Goal: Task Accomplishment & Management: Complete application form

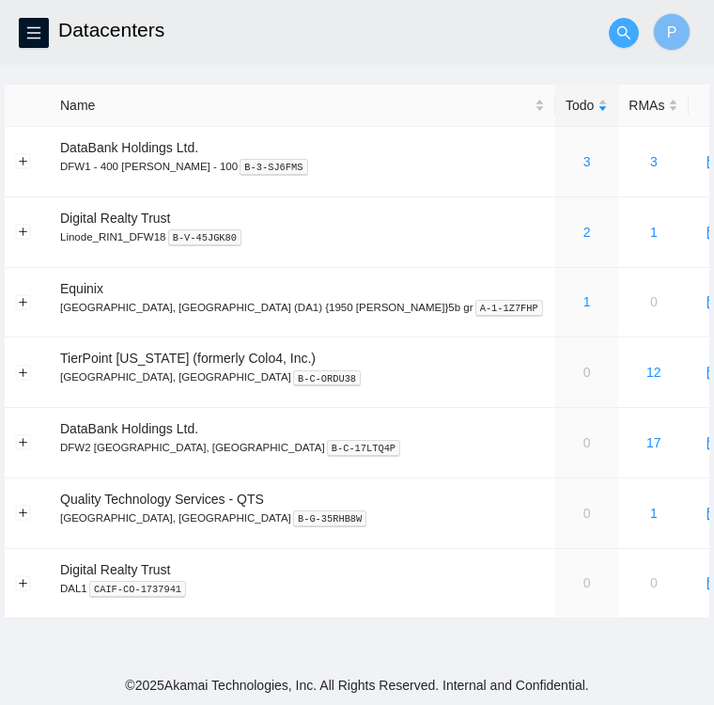
click at [624, 40] on button "button" at bounding box center [624, 33] width 30 height 30
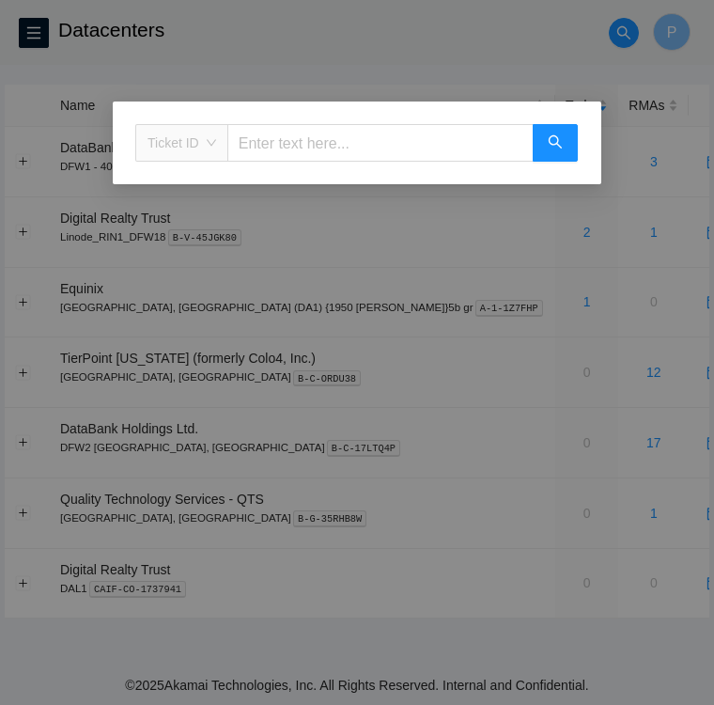
click at [210, 144] on span "Ticket ID" at bounding box center [182, 143] width 69 height 28
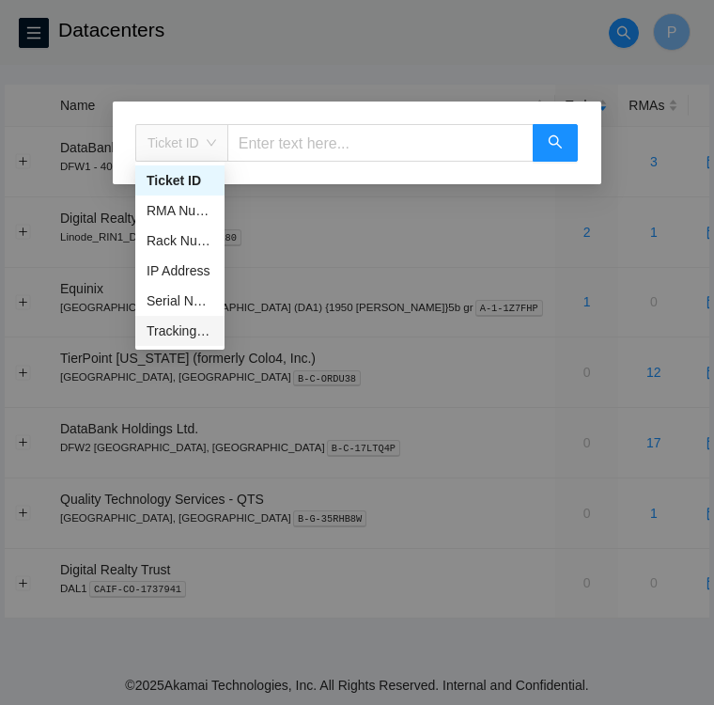
click at [188, 332] on div "Tracking Number" at bounding box center [180, 330] width 67 height 21
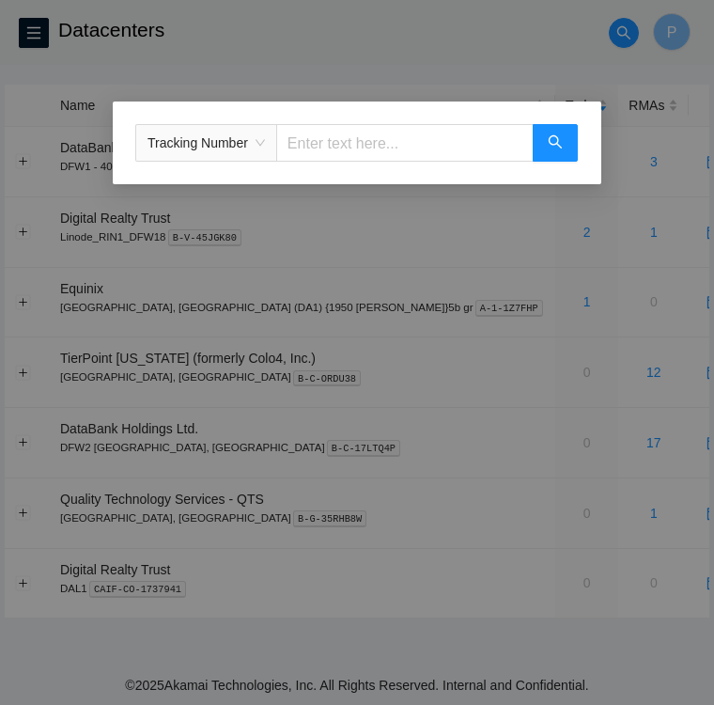
click at [329, 148] on input "text" at bounding box center [404, 143] width 257 height 38
type input "473665218486"
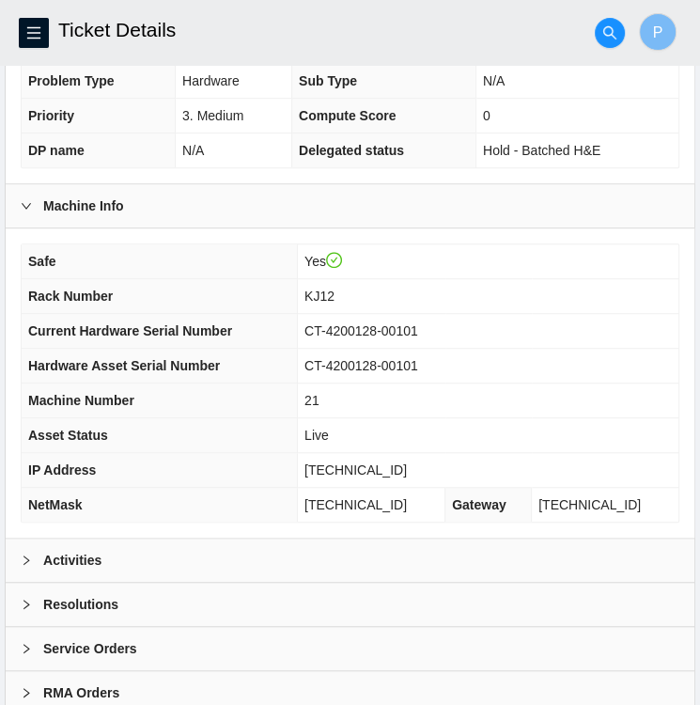
scroll to position [443, 0]
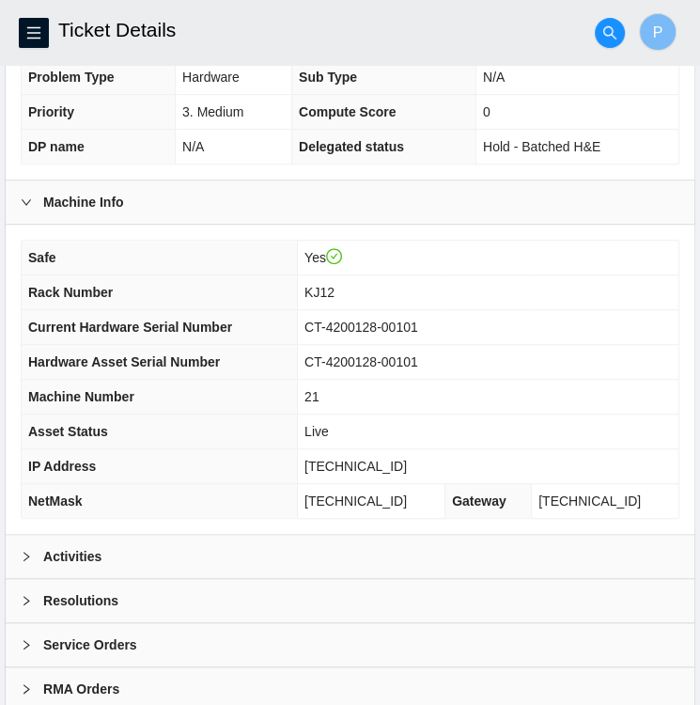
click at [53, 546] on b "Activities" at bounding box center [72, 556] width 58 height 21
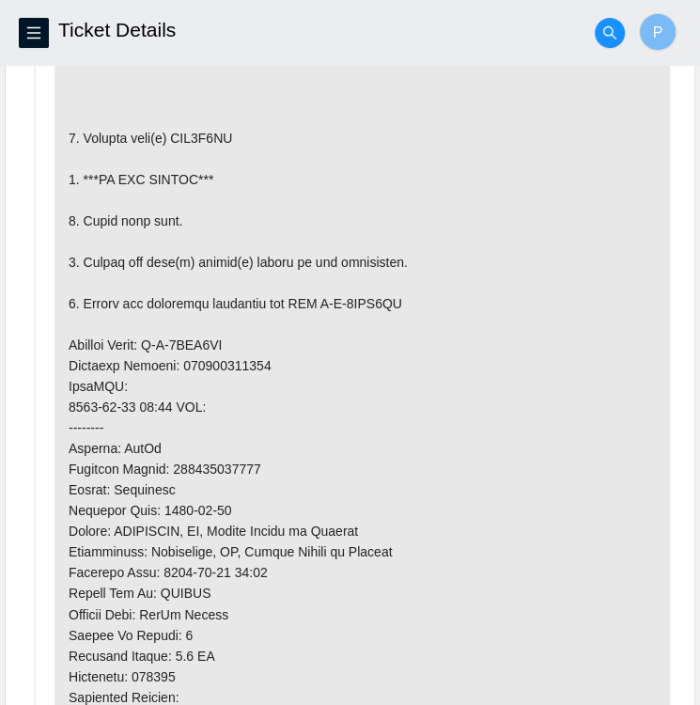
scroll to position [1145, 0]
click at [53, 546] on li "Todo added by LROJAS on 2025-09-25 at 20:28" at bounding box center [350, 402] width 640 height 1003
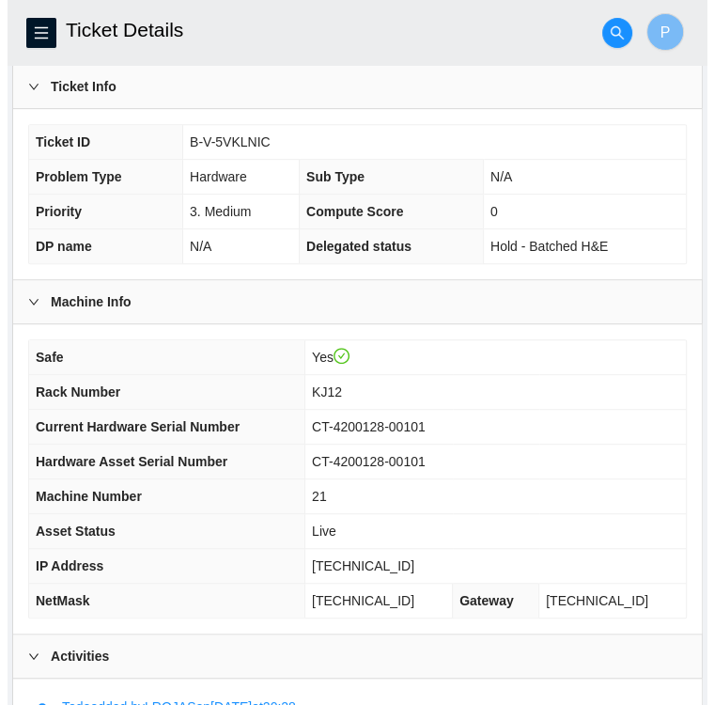
scroll to position [340, 0]
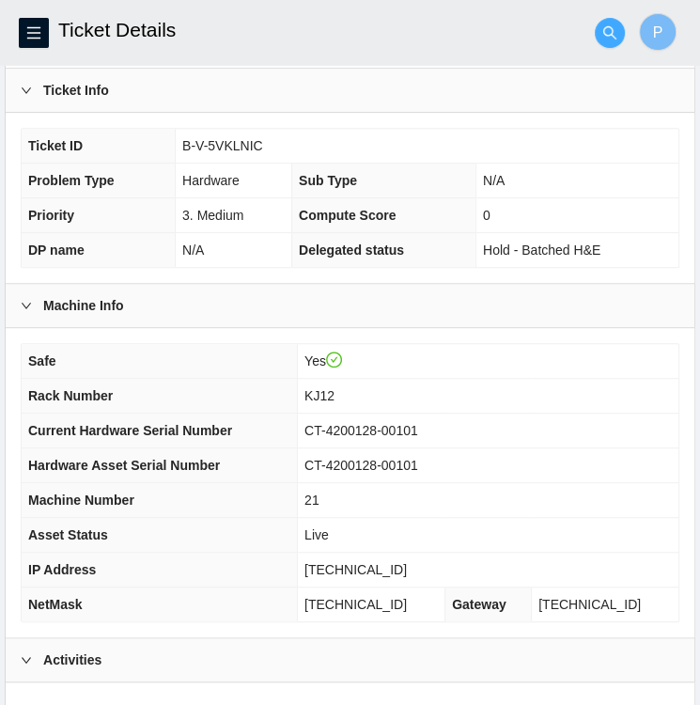
click at [614, 27] on icon "search" at bounding box center [609, 32] width 15 height 15
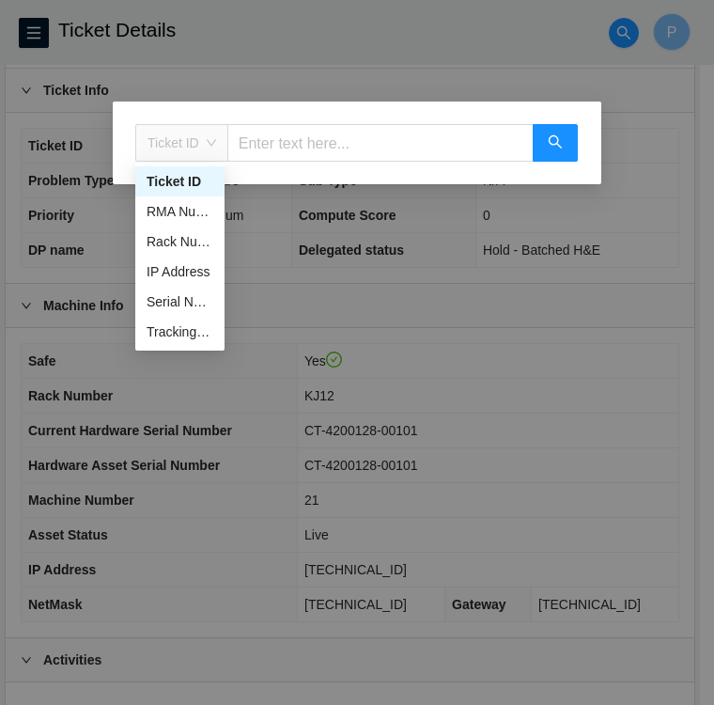
click at [210, 143] on span "Ticket ID" at bounding box center [182, 143] width 69 height 28
click at [169, 332] on div "Tracking Number" at bounding box center [180, 331] width 67 height 21
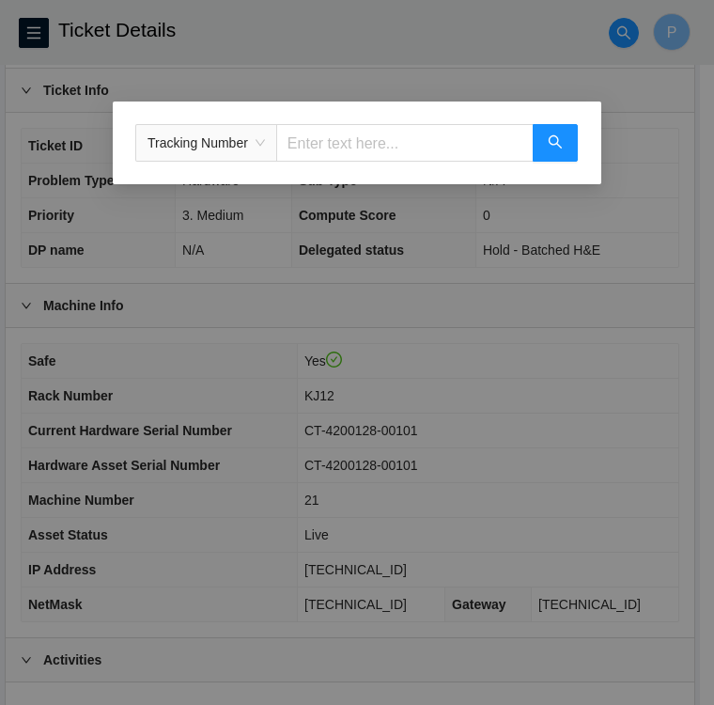
click at [322, 136] on input "text" at bounding box center [404, 143] width 257 height 38
type input "473665217744"
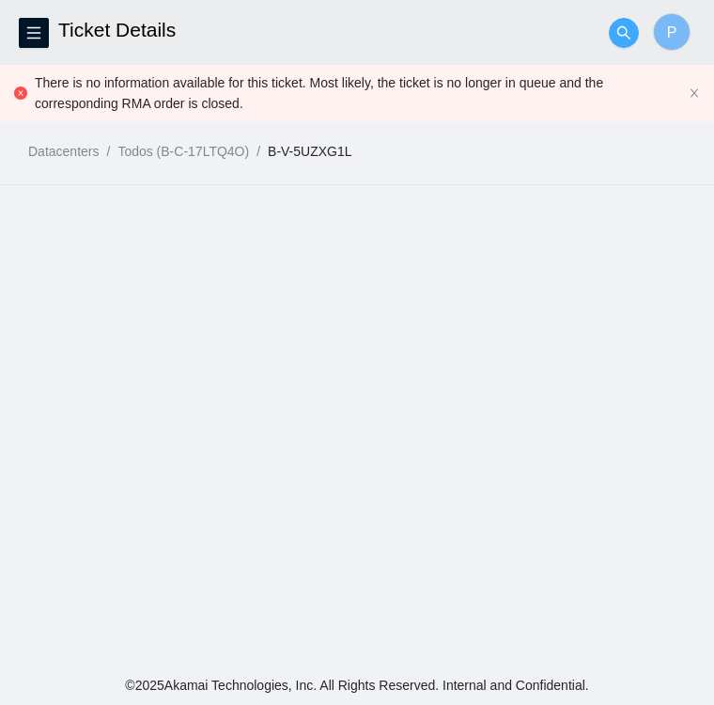
click at [626, 34] on icon "search" at bounding box center [623, 31] width 13 height 13
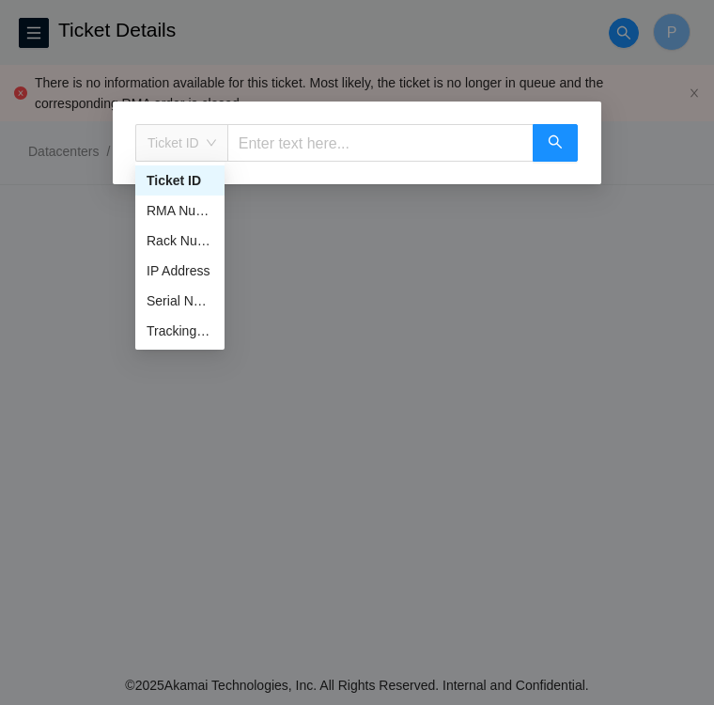
click at [204, 135] on span "Ticket ID" at bounding box center [182, 143] width 69 height 28
click at [184, 332] on div "Tracking Number" at bounding box center [180, 330] width 67 height 21
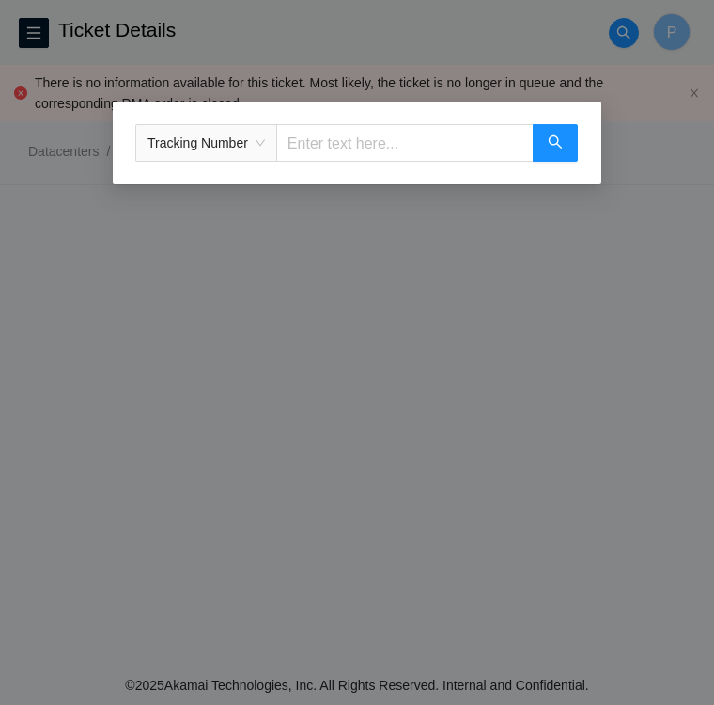
click at [327, 140] on input "text" at bounding box center [404, 143] width 257 height 38
type input "473665217744"
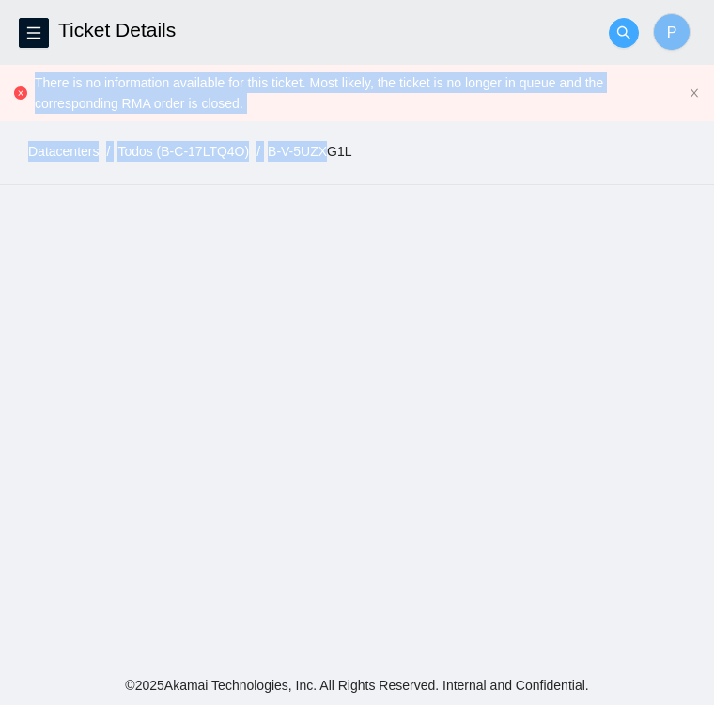
drag, startPoint x: 327, startPoint y: 140, endPoint x: 629, endPoint y: 21, distance: 324.4
click at [629, 21] on main "Ticket Details P There is no information available for this ticket. Most likely…" at bounding box center [357, 332] width 714 height 665
click at [629, 21] on button "button" at bounding box center [624, 33] width 30 height 30
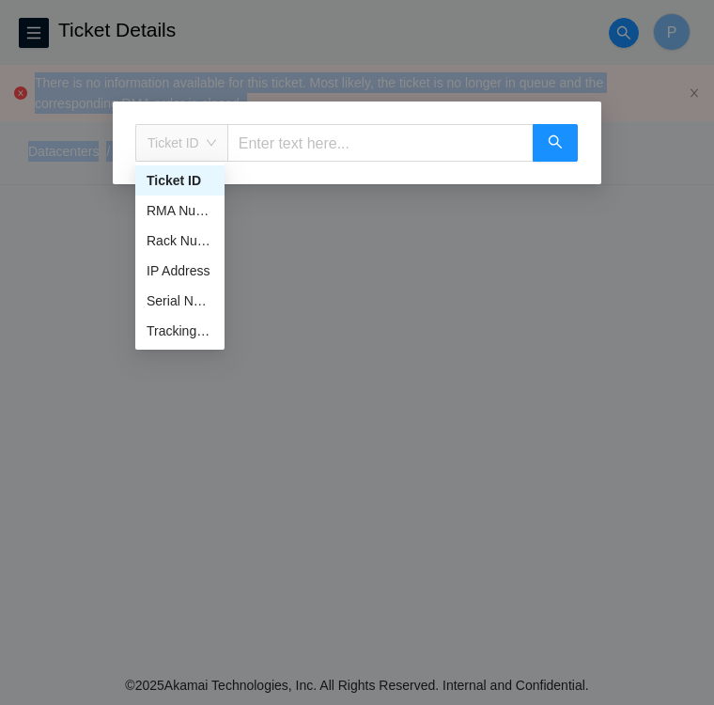
click at [211, 147] on span "Ticket ID" at bounding box center [182, 143] width 69 height 28
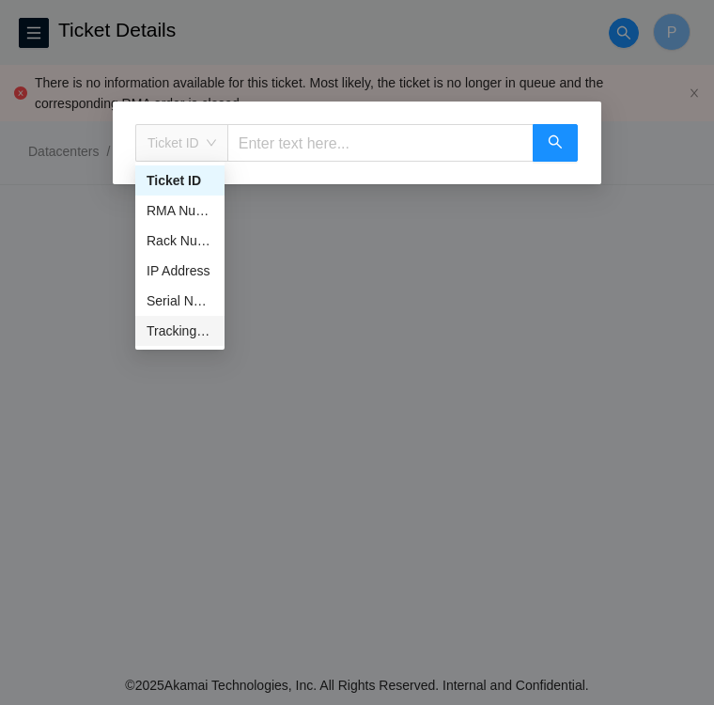
click at [184, 333] on div "Tracking Number" at bounding box center [180, 330] width 67 height 21
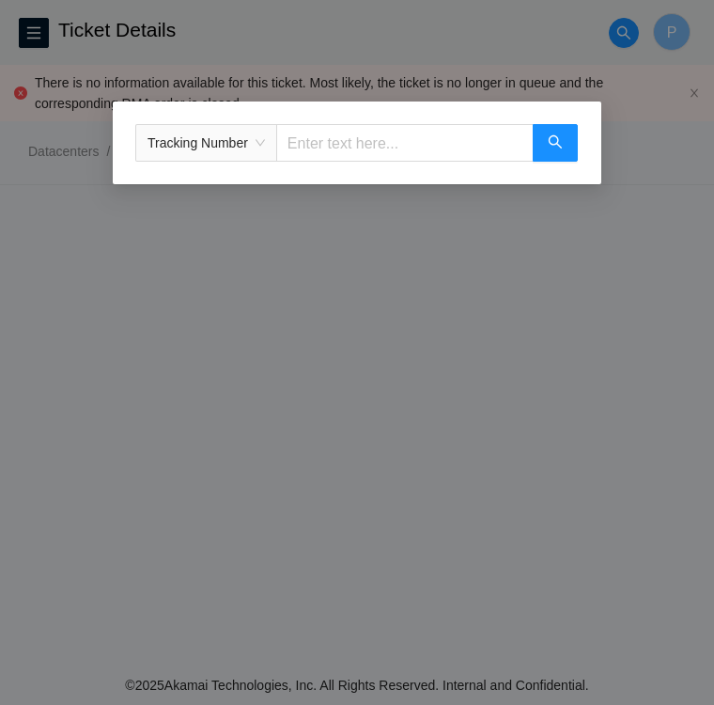
click at [301, 143] on input "text" at bounding box center [404, 143] width 257 height 38
type input "739263649073"
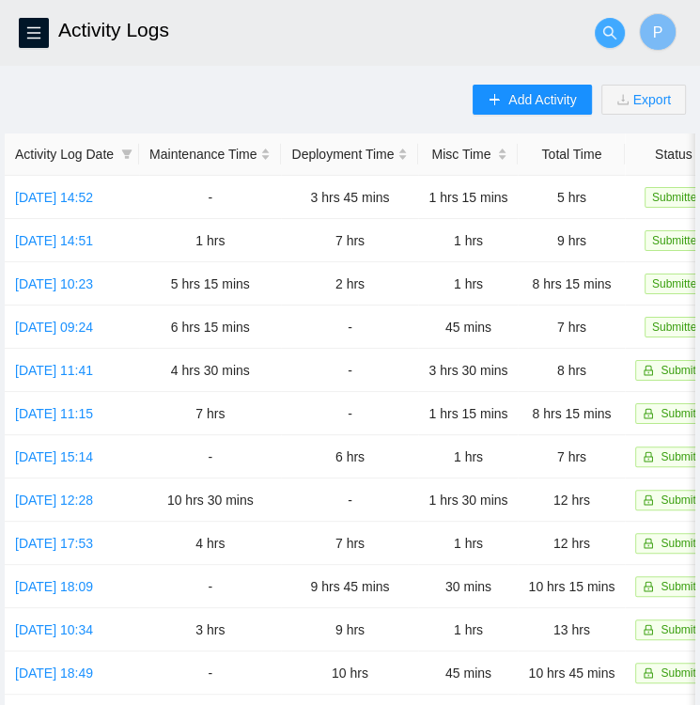
click at [610, 41] on button "button" at bounding box center [610, 33] width 30 height 30
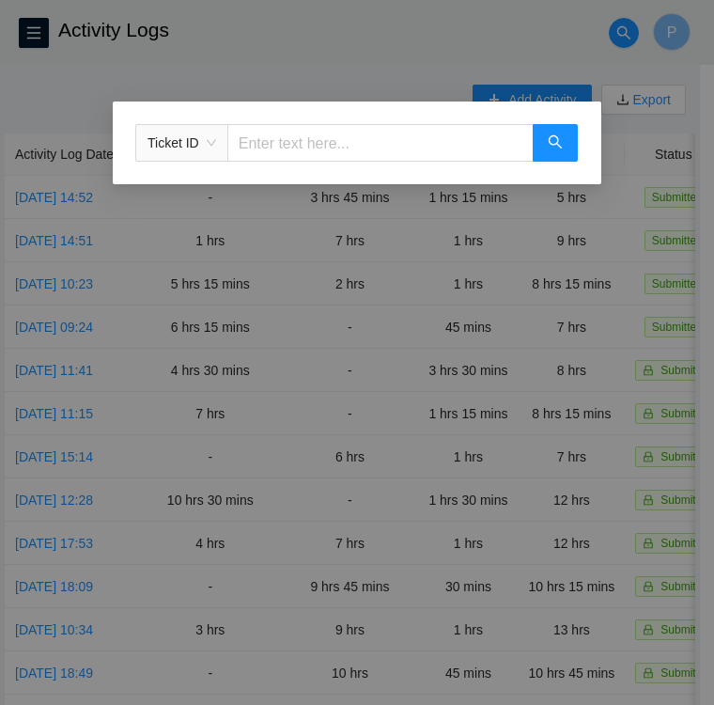
click at [312, 155] on input "text" at bounding box center [380, 143] width 306 height 38
type input "b-v-5vklnic"
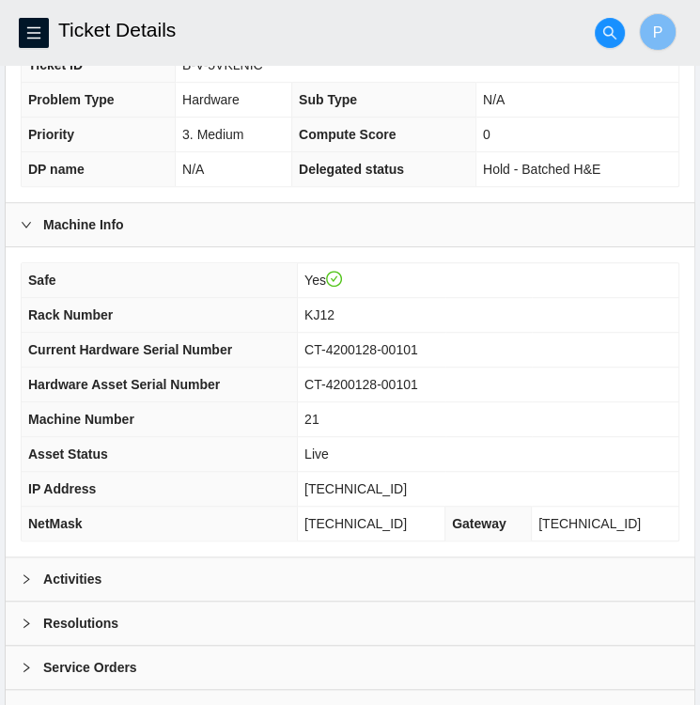
scroll to position [489, 0]
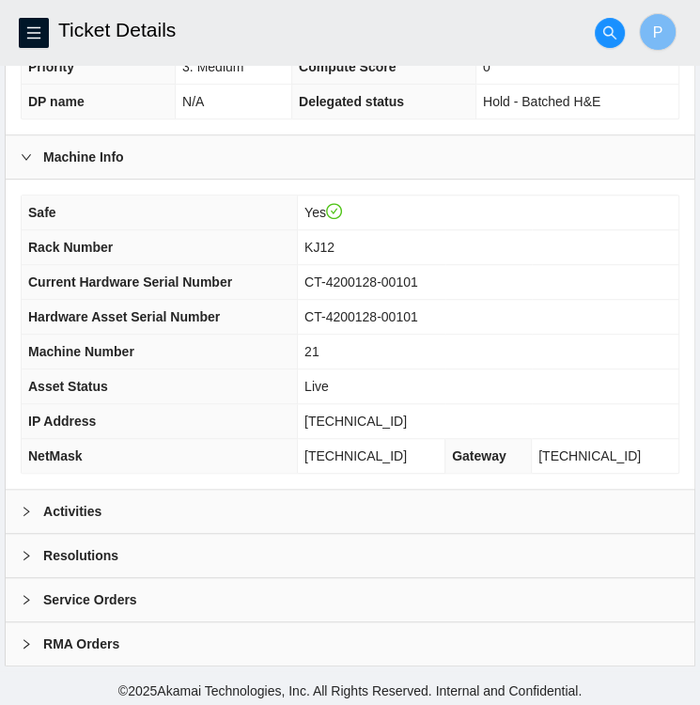
click at [165, 505] on div "Activities" at bounding box center [350, 511] width 689 height 43
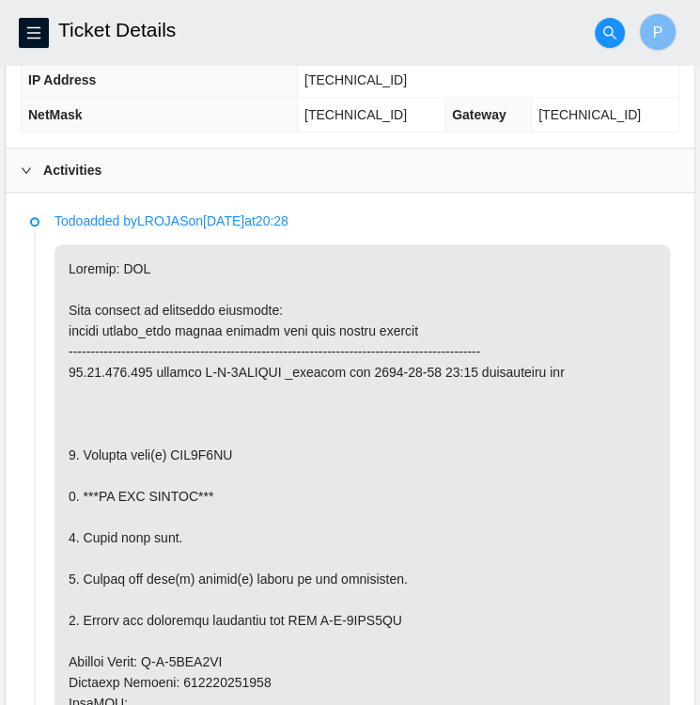
scroll to position [831, 0]
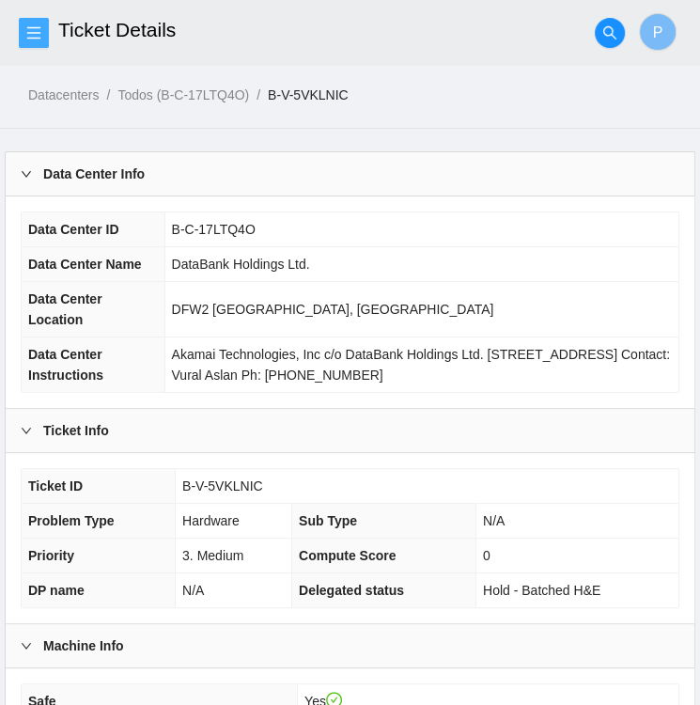
click at [32, 38] on icon "menu" at bounding box center [33, 32] width 13 height 12
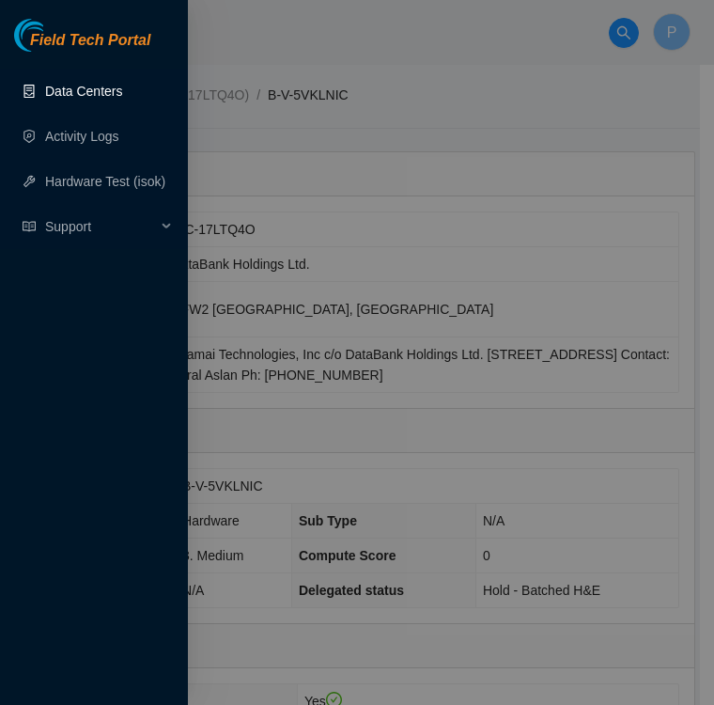
click at [57, 94] on link "Data Centers" at bounding box center [83, 91] width 77 height 15
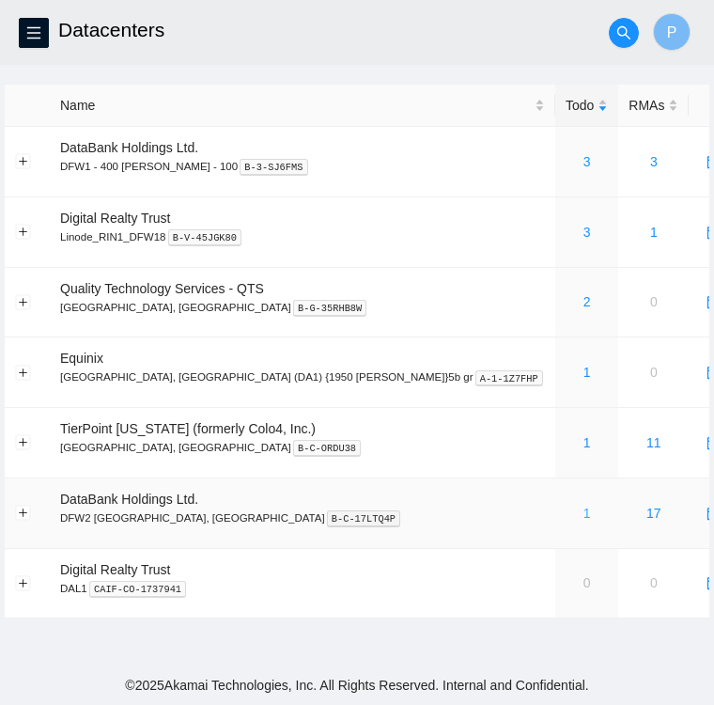
click at [583, 512] on link "1" at bounding box center [587, 513] width 8 height 15
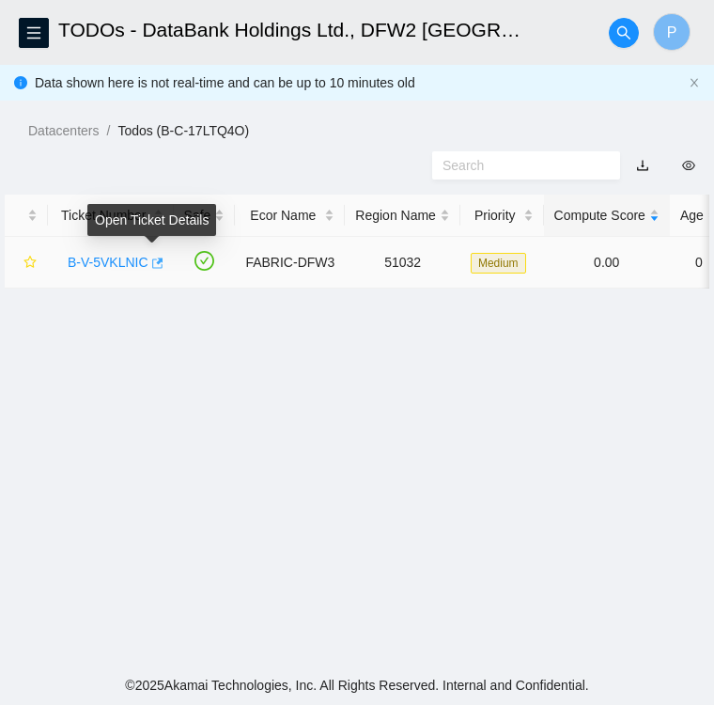
click at [154, 266] on icon "button" at bounding box center [155, 263] width 13 height 13
click at [102, 260] on link "B-V-5VKLNIC" at bounding box center [108, 262] width 81 height 15
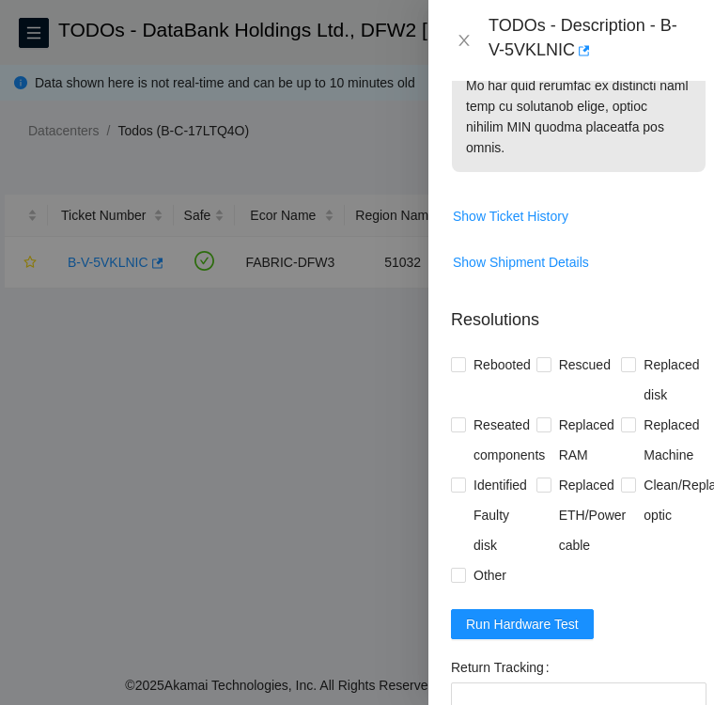
scroll to position [1565, 0]
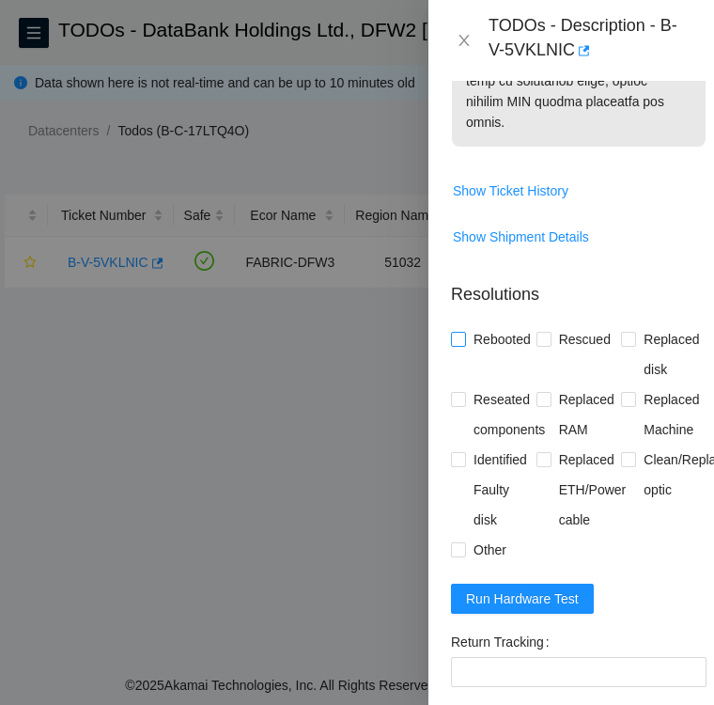
click at [457, 334] on input "Rebooted" at bounding box center [457, 338] width 13 height 13
checkbox input "true"
click at [451, 452] on input "Identified Faulty disk" at bounding box center [457, 458] width 13 height 13
checkbox input "true"
click at [623, 340] on input "Replaced disk" at bounding box center [627, 338] width 13 height 13
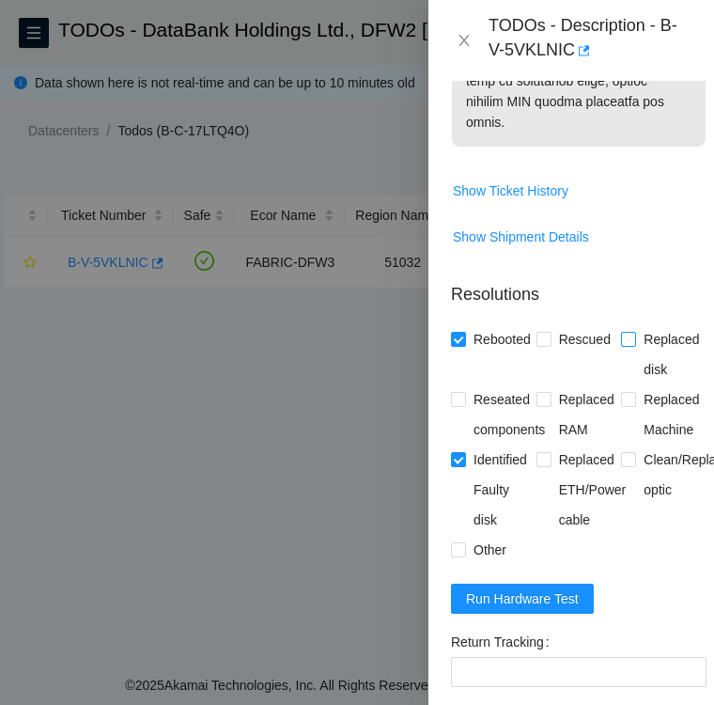
checkbox input "true"
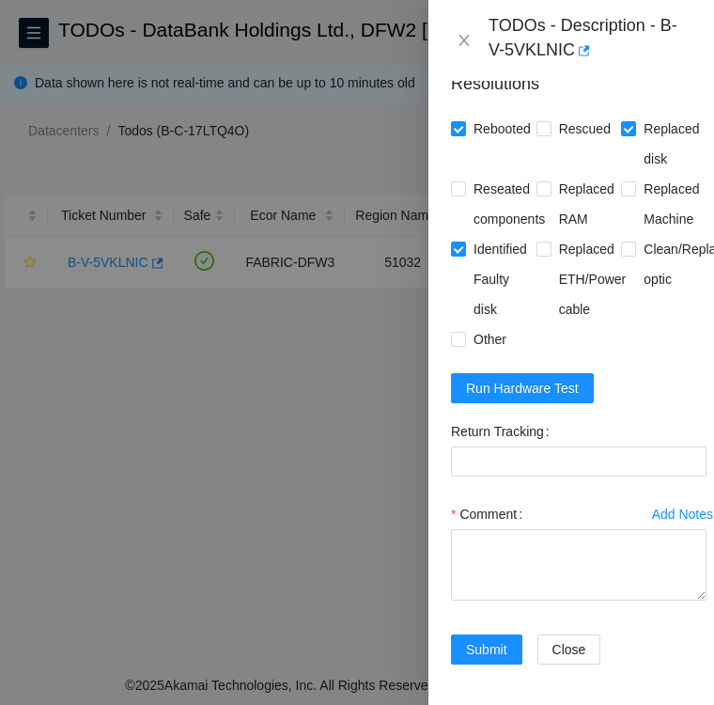
scroll to position [1778, 0]
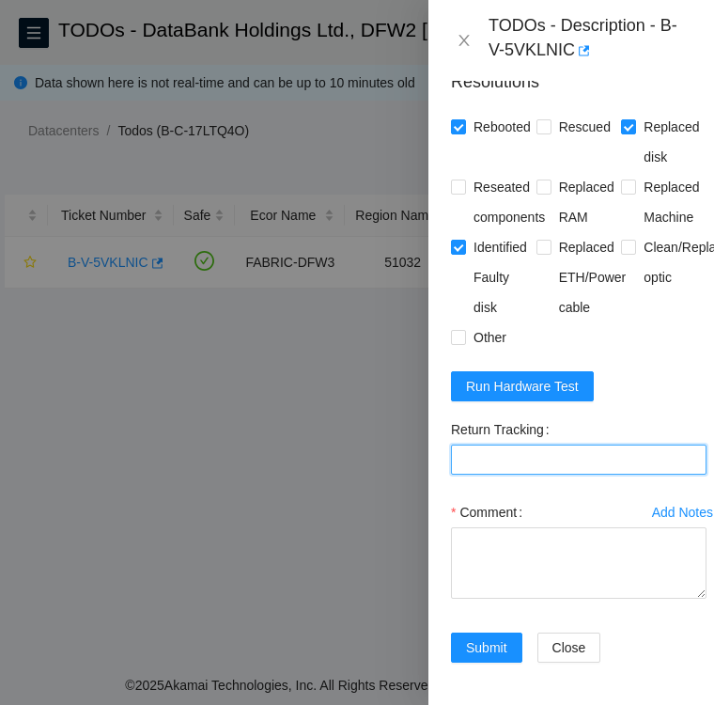
click at [500, 463] on Tracking "Return Tracking" at bounding box center [579, 459] width 256 height 30
paste Tracking "473665218497"
type Tracking "473665218497"
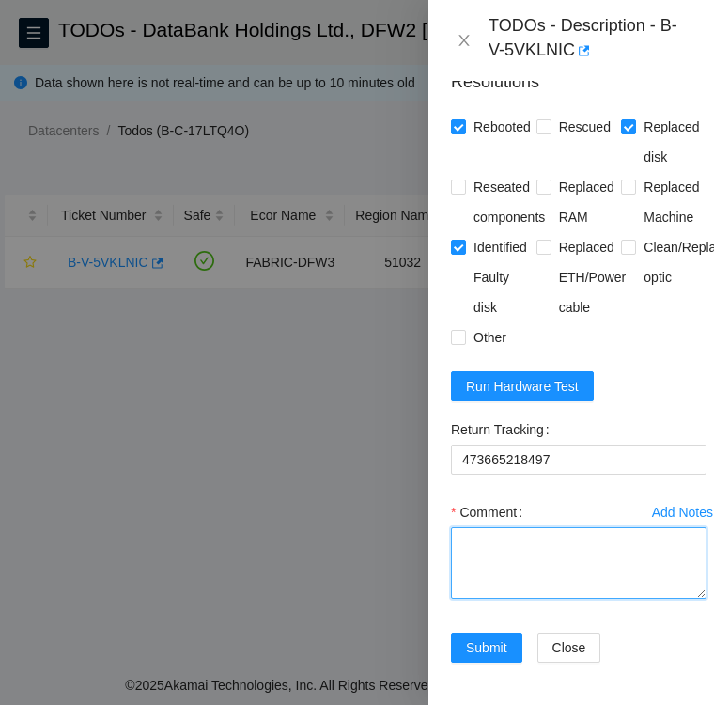
click at [508, 536] on textarea "Comment" at bounding box center [579, 562] width 256 height 71
click at [502, 563] on textarea "replacement disk SN:" at bounding box center [579, 562] width 256 height 71
paste textarea "Z1Z7MBLG"
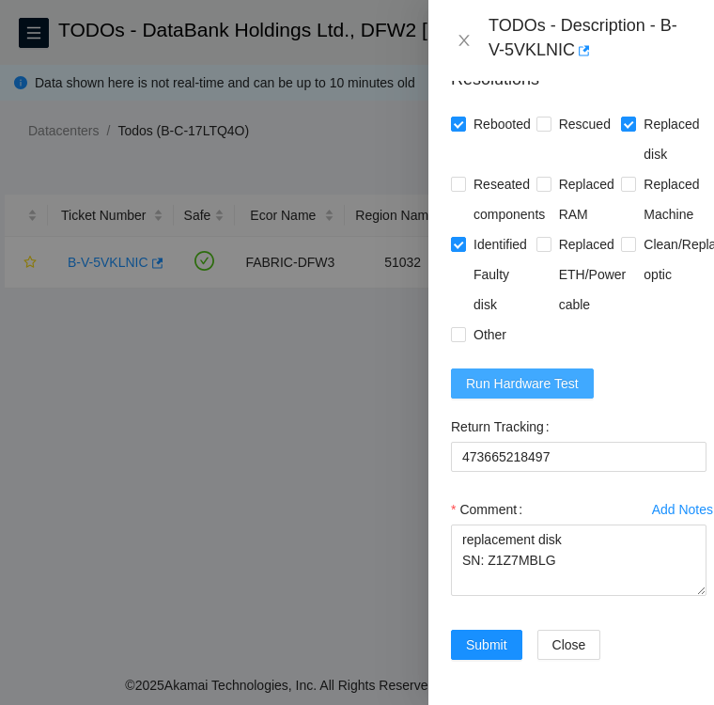
click at [480, 373] on span "Run Hardware Test" at bounding box center [522, 383] width 113 height 21
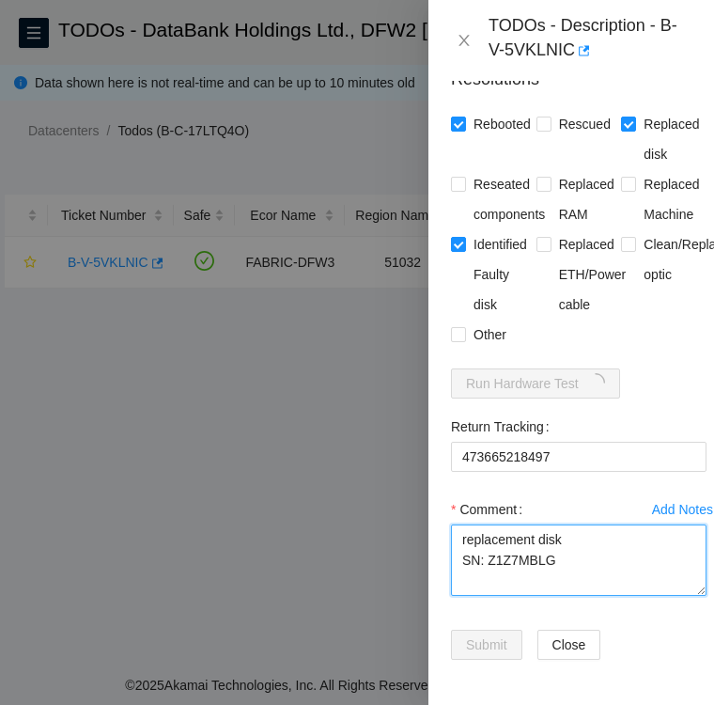
click at [564, 538] on textarea "replacement disk SN: Z1Z7MBLG" at bounding box center [579, 559] width 256 height 71
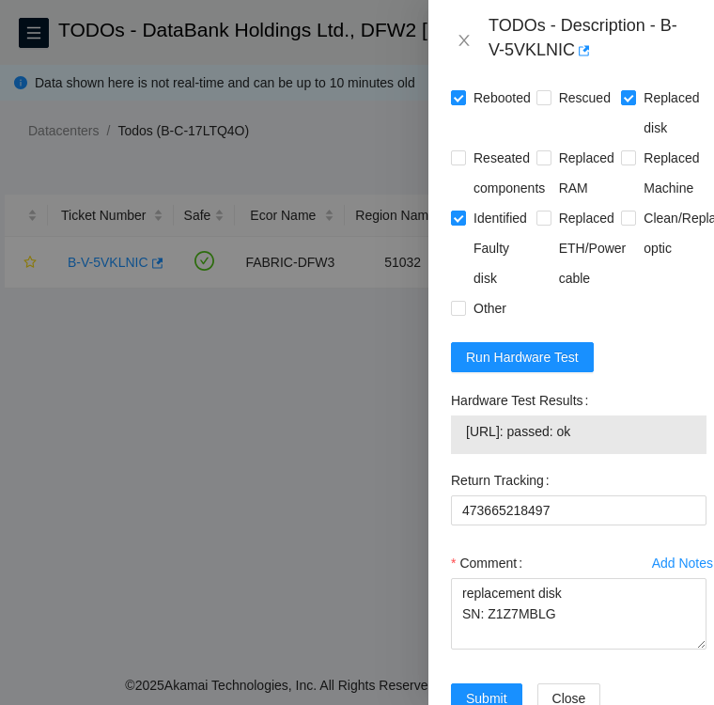
drag, startPoint x: 451, startPoint y: 398, endPoint x: 616, endPoint y: 430, distance: 168.4
click at [616, 430] on div "Hardware Test Results 23.38.164.152: passed: ok" at bounding box center [579, 419] width 256 height 69
copy div "Hardware Test Results 23.38.164.152: passed: ok"
click at [562, 610] on textarea "replacement disk SN: Z1Z7MBLG" at bounding box center [579, 613] width 256 height 71
paste textarea "Hardware Test Results 23.38.164.152: passed: ok"
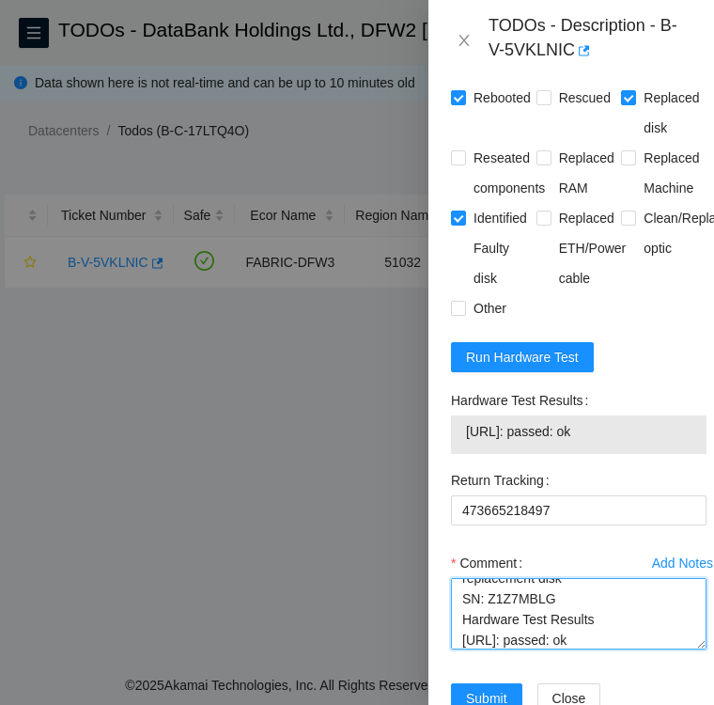
scroll to position [0, 0]
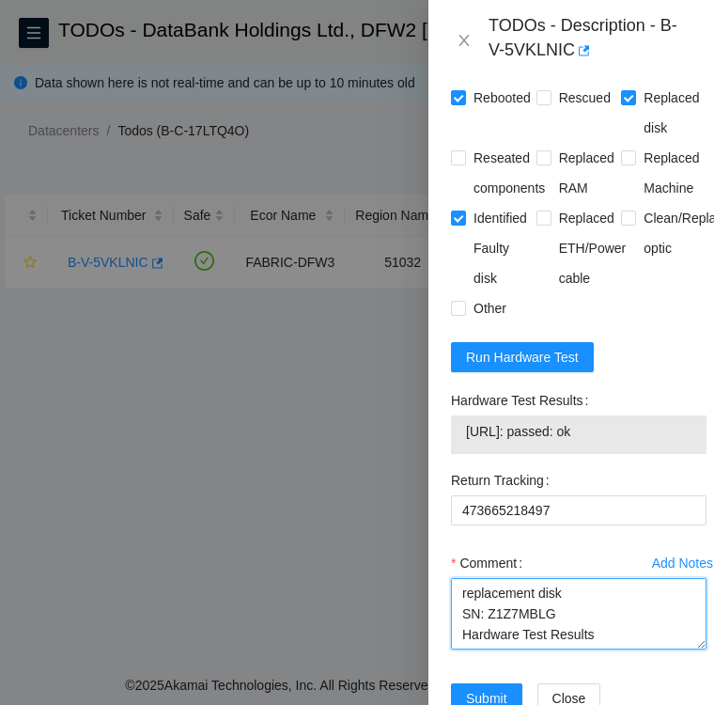
click at [458, 584] on textarea "replacement disk SN: Z1Z7MBLG Hardware Test Results 23.38.164.152: passed: ok" at bounding box center [579, 613] width 256 height 71
click at [519, 595] on textarea "Per TODO DO NOT RESCUE replacement disk SN: Z1Z7MBLG Hardware Test Results 23.3…" at bounding box center [579, 613] width 256 height 71
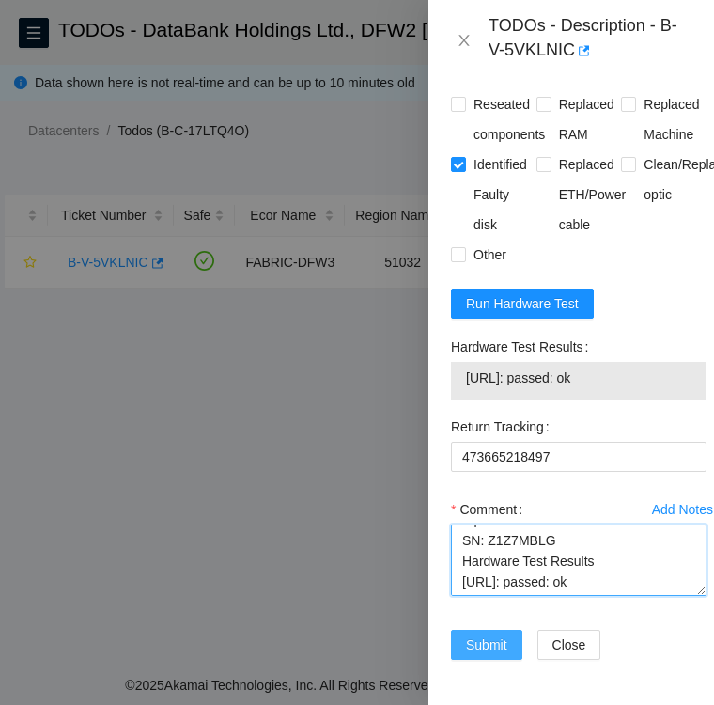
type textarea "Per TODO ***DO NOT RESCUE*** replacement disk SN: Z1Z7MBLG Hardware Test Result…"
click at [478, 634] on span "Submit" at bounding box center [486, 644] width 41 height 21
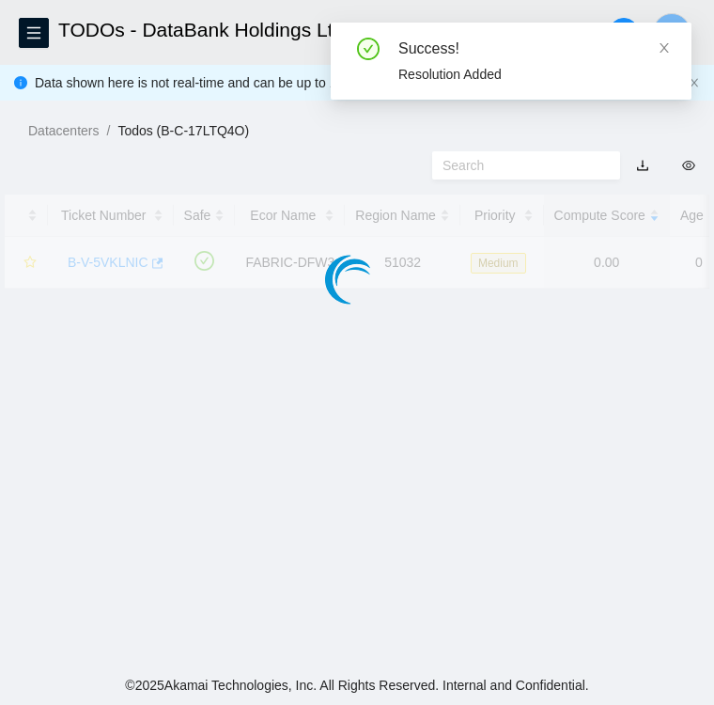
scroll to position [486, 0]
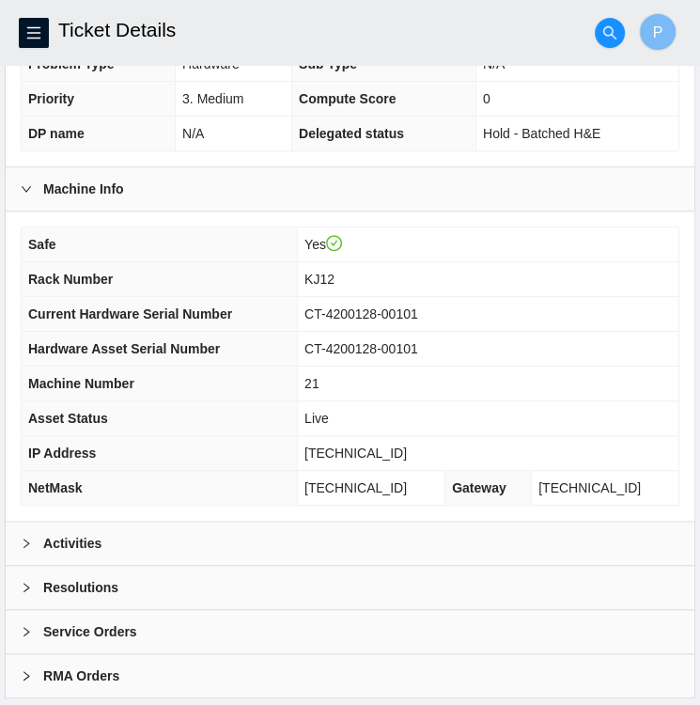
scroll to position [456, 0]
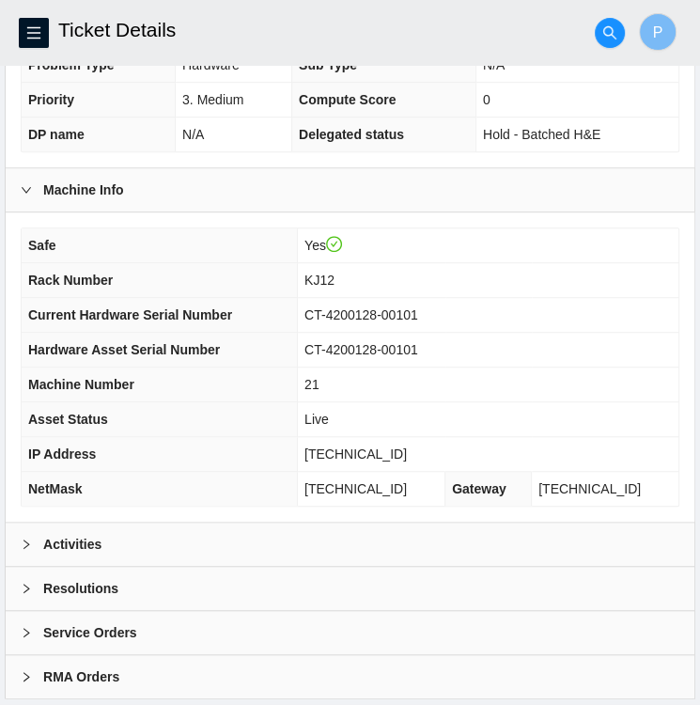
click at [23, 546] on div at bounding box center [32, 544] width 23 height 21
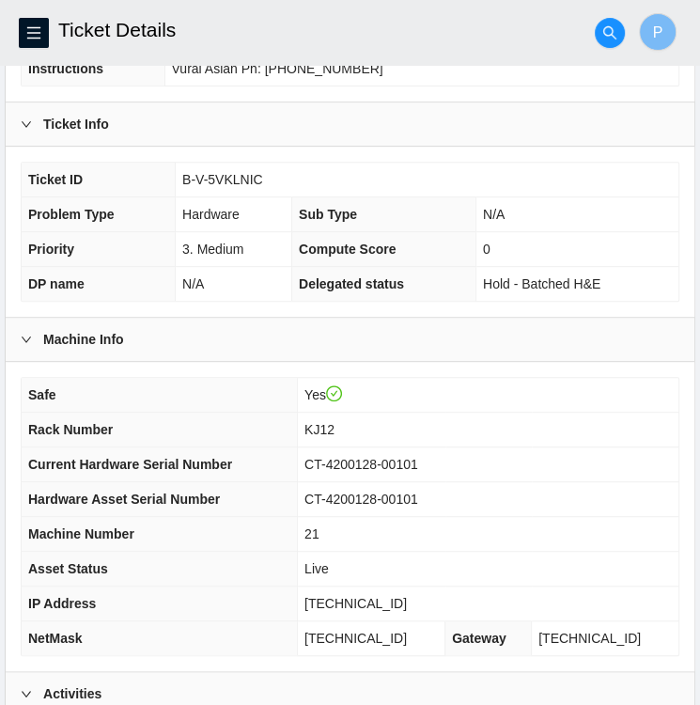
scroll to position [302, 0]
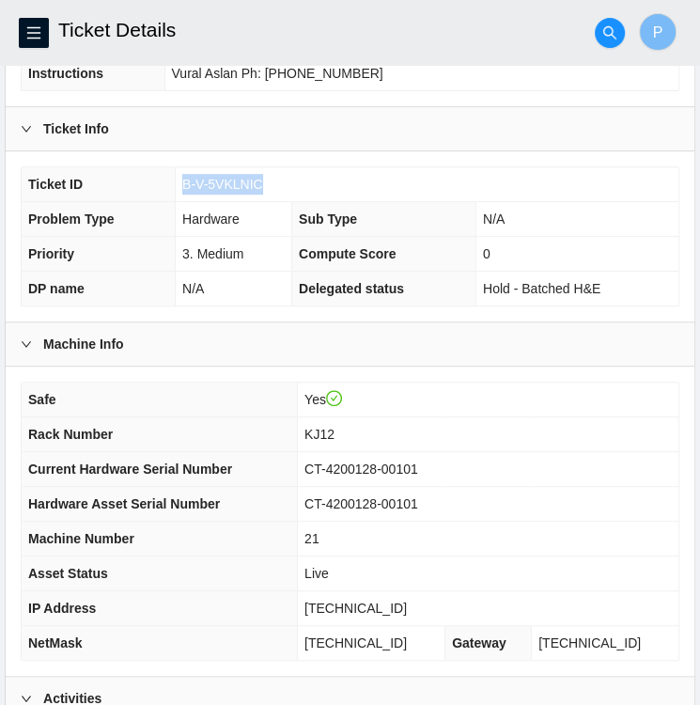
drag, startPoint x: 259, startPoint y: 185, endPoint x: 184, endPoint y: 185, distance: 75.2
click at [184, 185] on td "B-V-5VKLNIC" at bounding box center [427, 184] width 503 height 35
copy span "B-V-5VKLNIC"
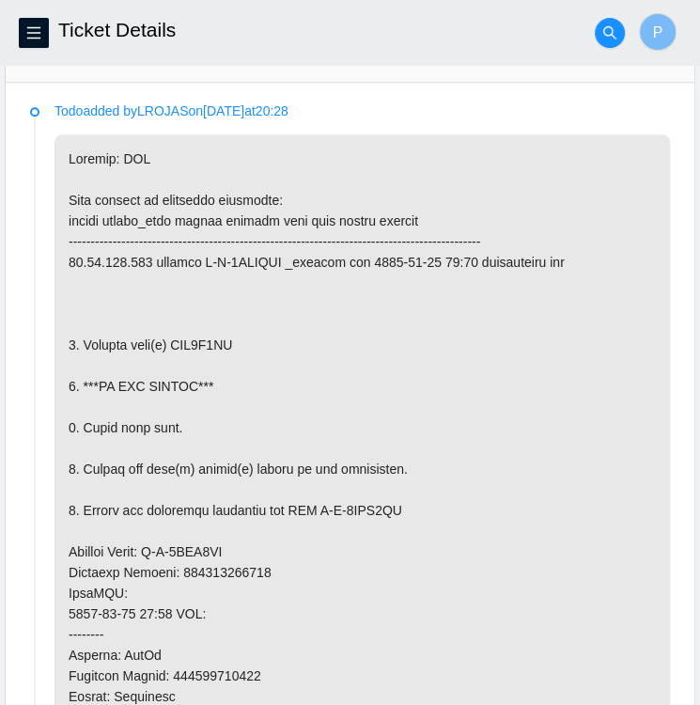
scroll to position [943, 0]
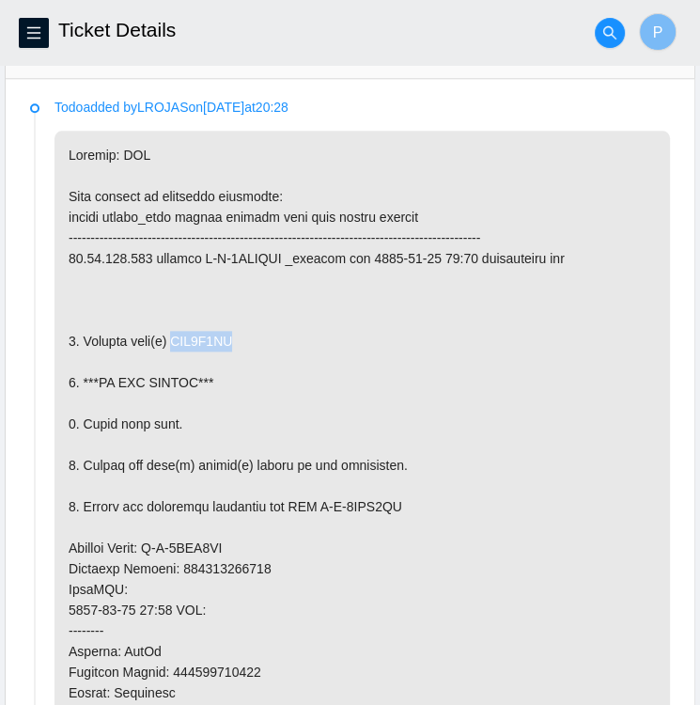
drag, startPoint x: 232, startPoint y: 335, endPoint x: 177, endPoint y: 332, distance: 55.6
click at [177, 332] on p at bounding box center [361, 600] width 615 height 938
copy p "WJG0B4AF"
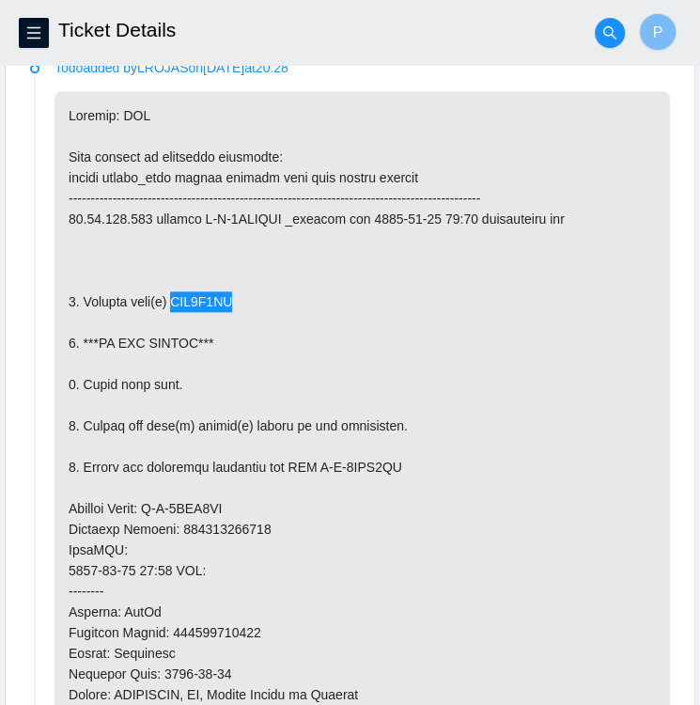
scroll to position [986, 0]
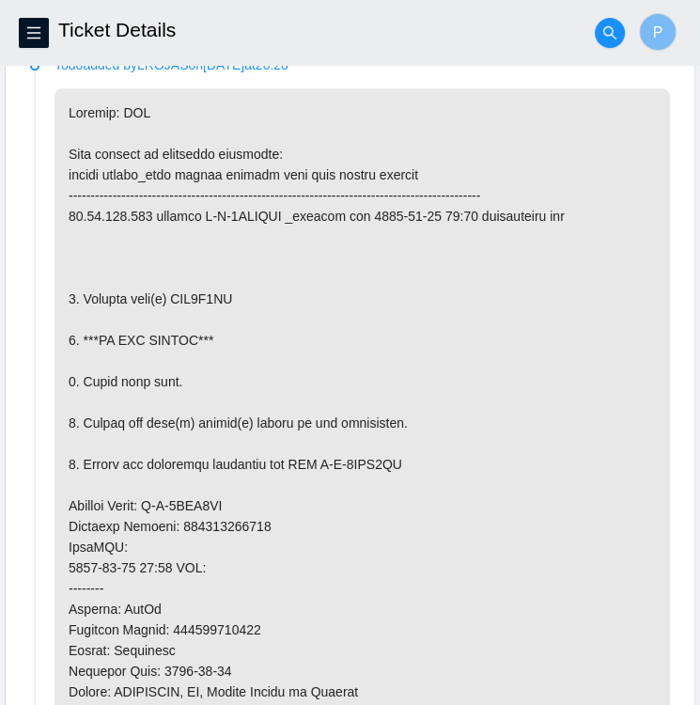
click at [415, 454] on p at bounding box center [361, 557] width 615 height 938
drag, startPoint x: 322, startPoint y: 456, endPoint x: 407, endPoint y: 460, distance: 84.7
click at [407, 460] on p at bounding box center [361, 557] width 615 height 938
copy p "B-V-5VYQ1MR"
click at [409, 429] on p at bounding box center [361, 557] width 615 height 938
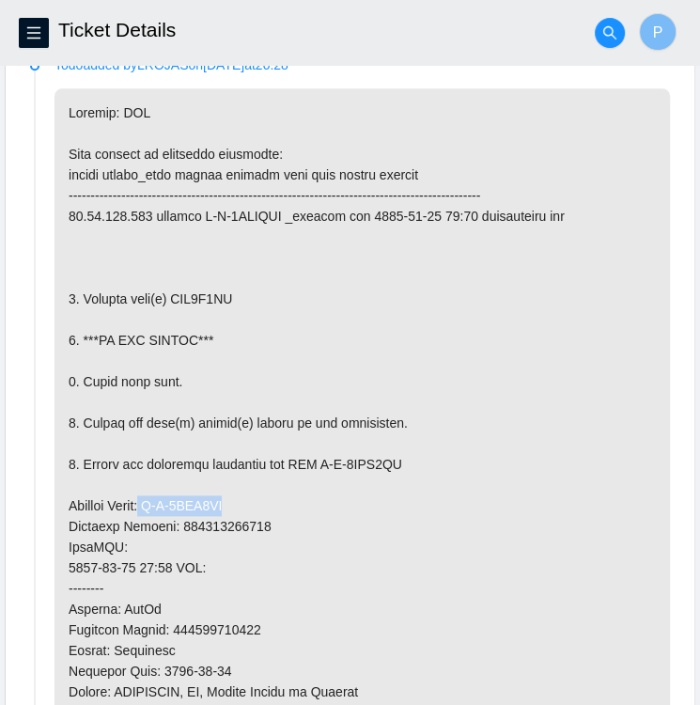
drag, startPoint x: 150, startPoint y: 501, endPoint x: 256, endPoint y: 501, distance: 105.2
click at [256, 501] on p at bounding box center [361, 557] width 615 height 938
copy p "B-V-5VYQ1MI"
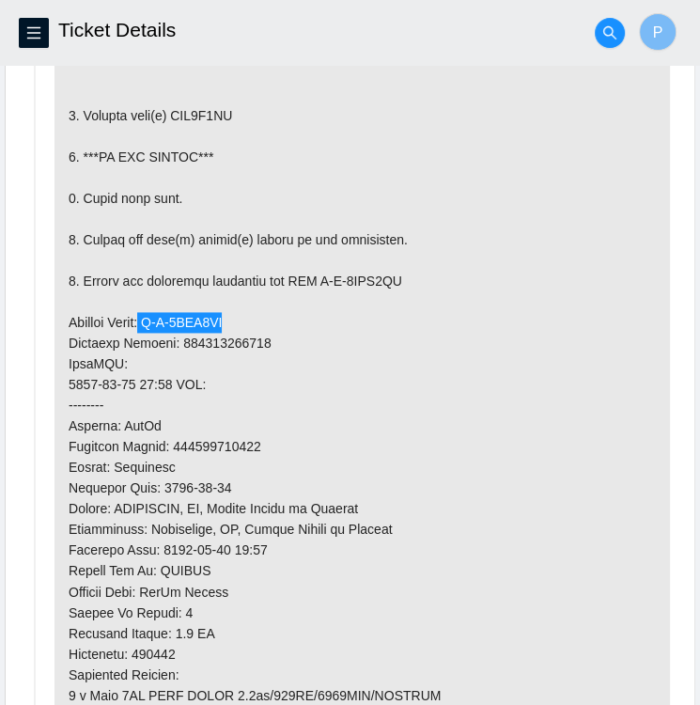
scroll to position [1171, 0]
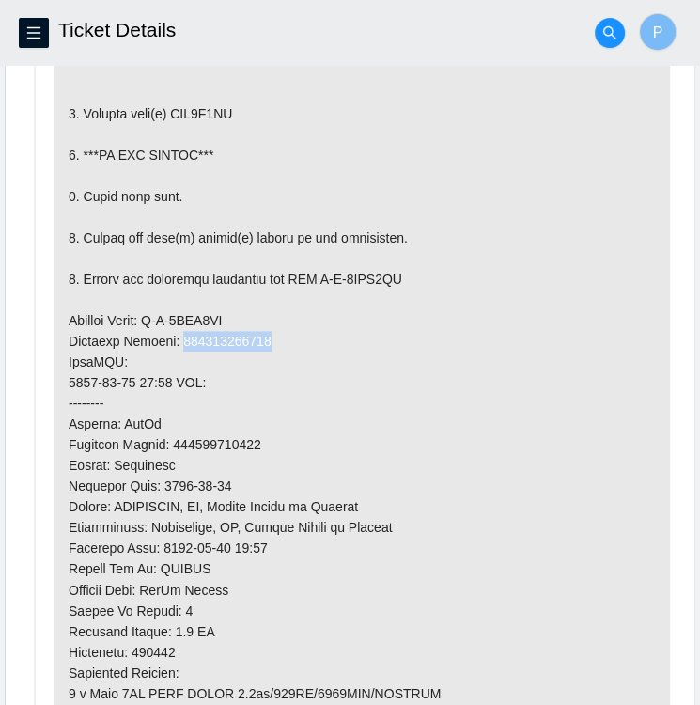
drag, startPoint x: 180, startPoint y: 335, endPoint x: 264, endPoint y: 343, distance: 84.0
click at [264, 343] on p at bounding box center [361, 372] width 615 height 938
copy p "473665218486"
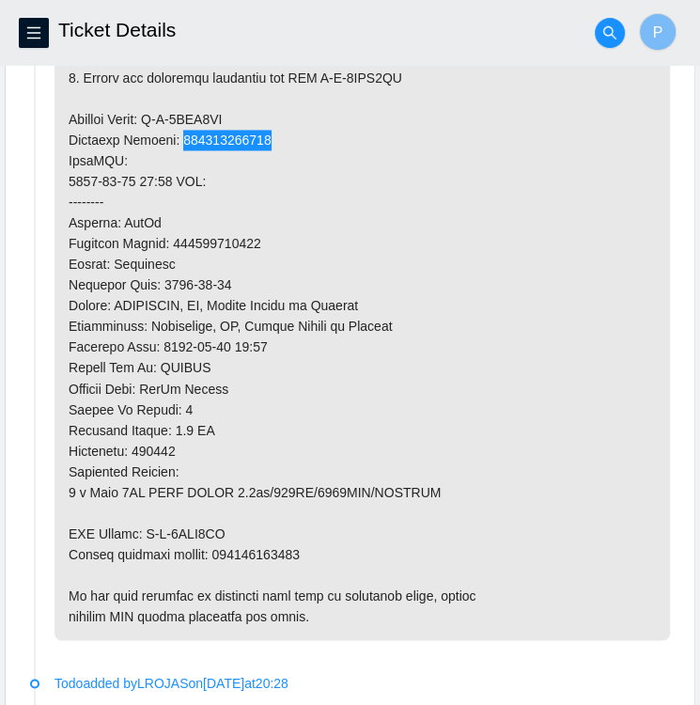
scroll to position [1370, 0]
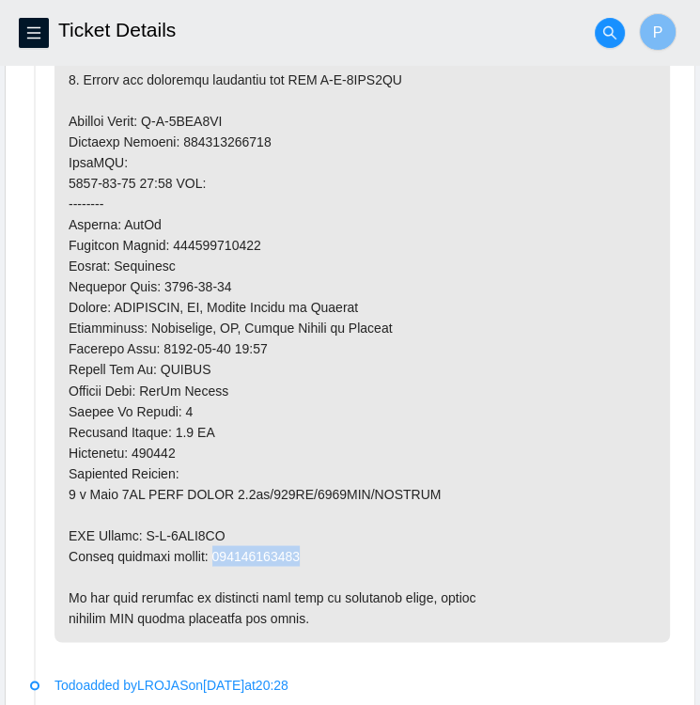
drag, startPoint x: 213, startPoint y: 549, endPoint x: 295, endPoint y: 554, distance: 81.9
click at [295, 554] on p at bounding box center [361, 173] width 615 height 938
copy p "473665218497"
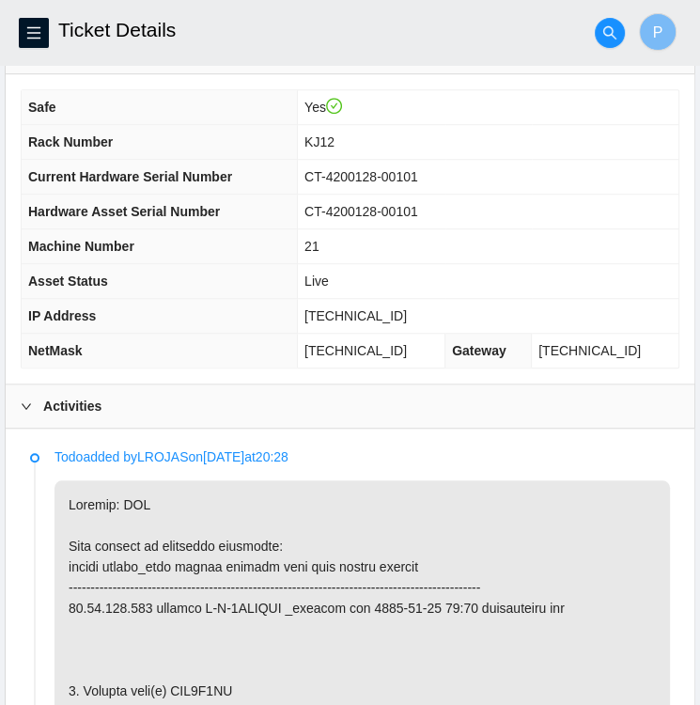
scroll to position [592, 0]
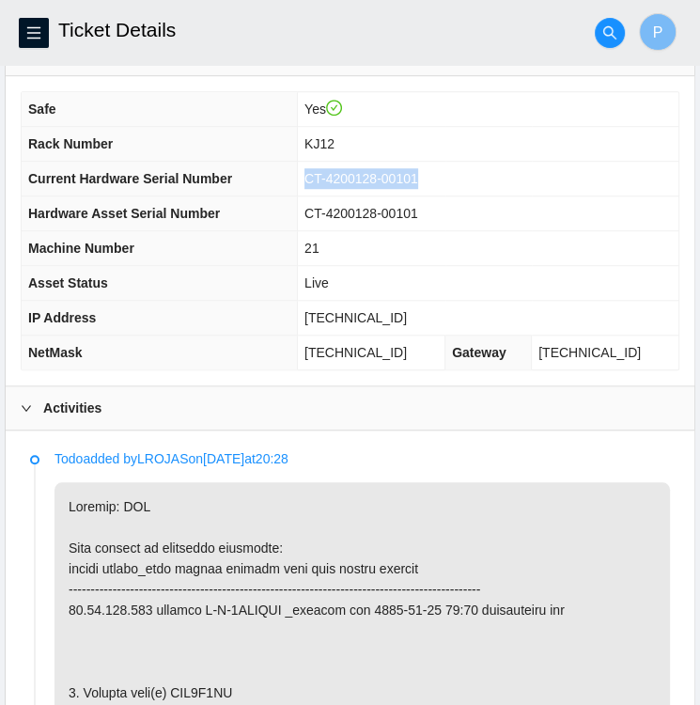
drag, startPoint x: 324, startPoint y: 174, endPoint x: 430, endPoint y: 173, distance: 106.2
click at [418, 173] on span "CT-4200128-00101" at bounding box center [361, 178] width 114 height 15
copy span "CT-4200128-00101"
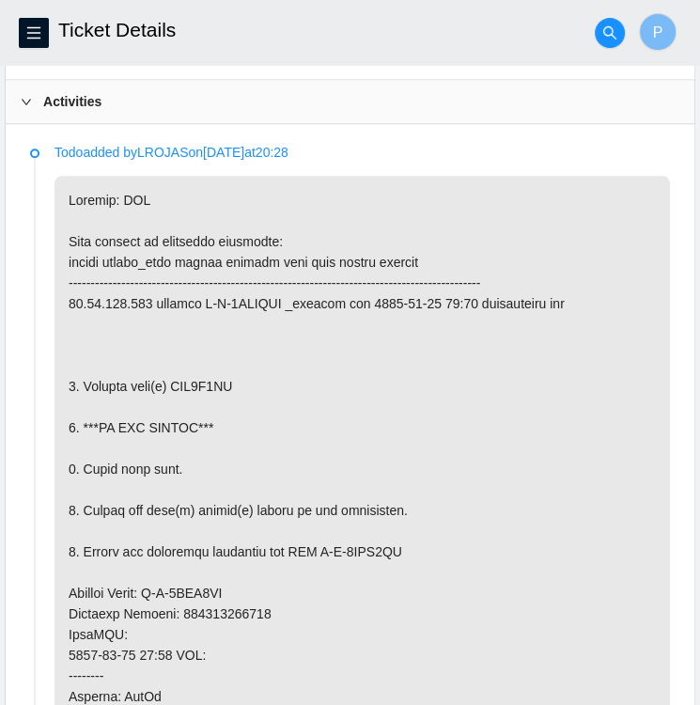
scroll to position [902, 0]
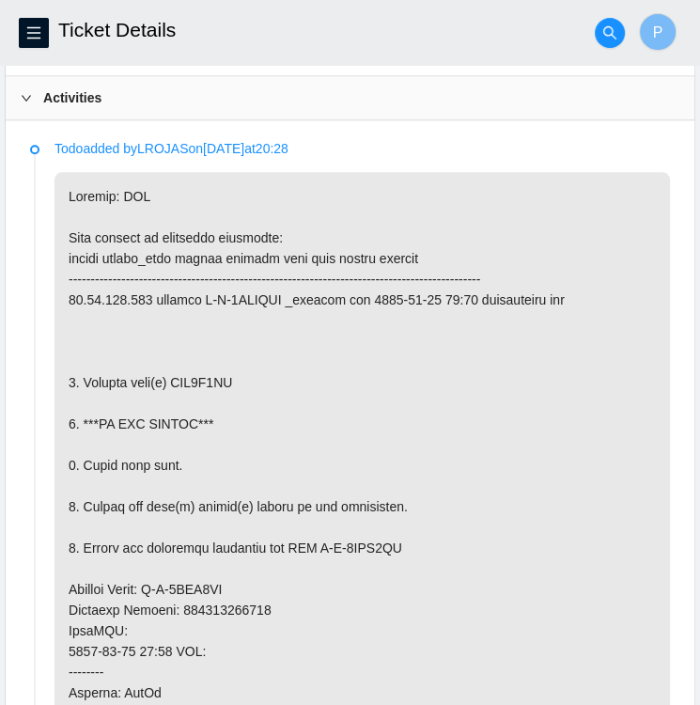
click at [182, 373] on p at bounding box center [361, 641] width 615 height 938
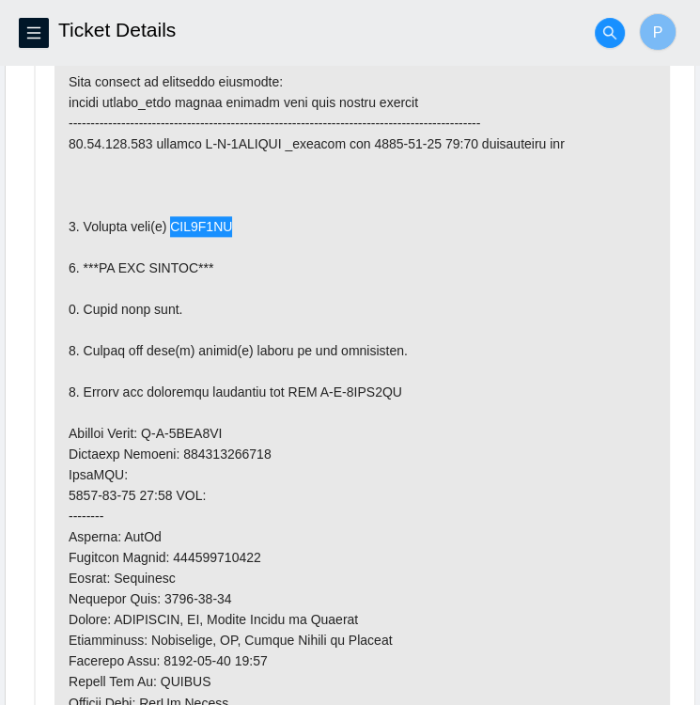
scroll to position [1061, 0]
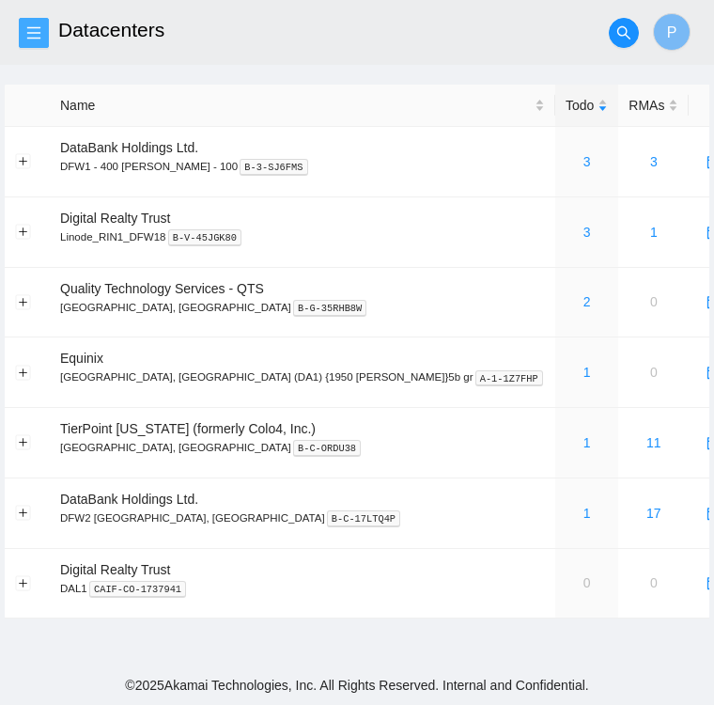
click at [38, 39] on icon "menu" at bounding box center [33, 32] width 15 height 15
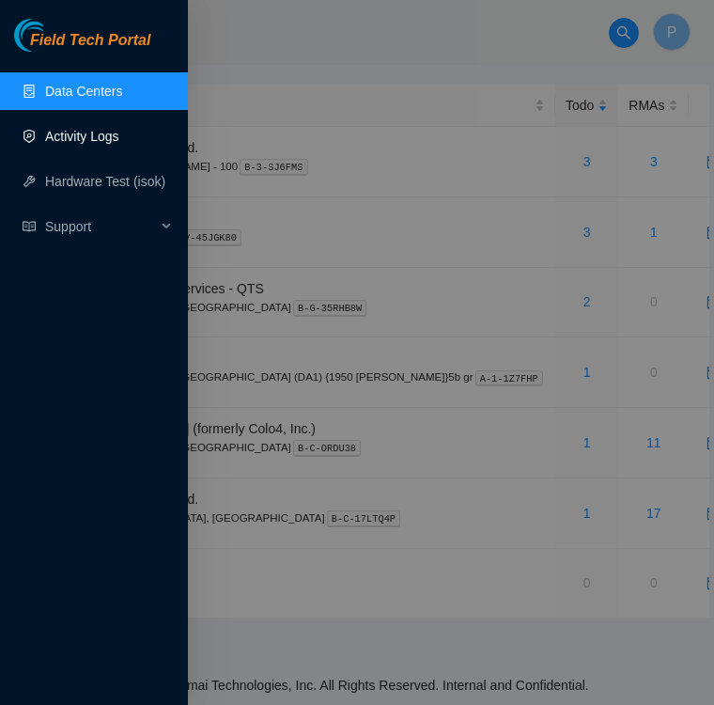
click at [53, 139] on link "Activity Logs" at bounding box center [82, 136] width 74 height 15
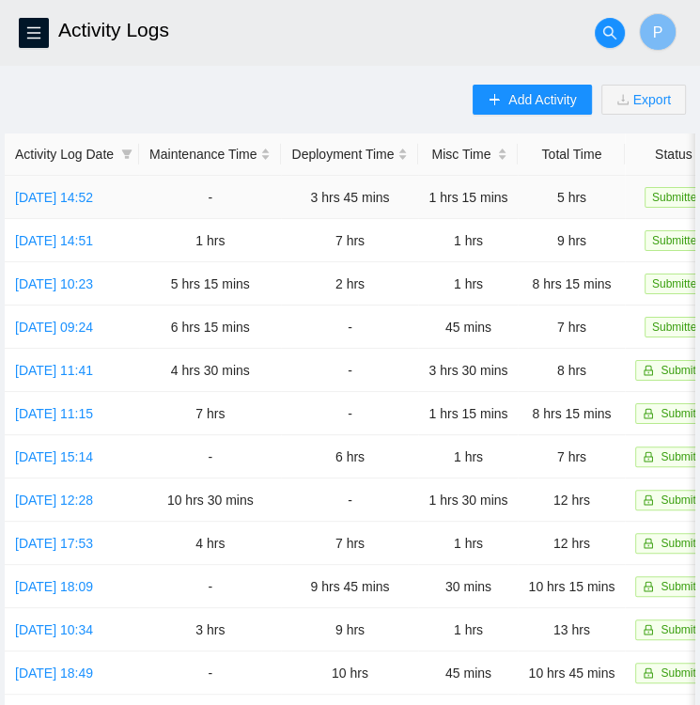
click at [71, 205] on td "[DATE] 14:52" at bounding box center [72, 197] width 134 height 43
click at [71, 190] on link "[DATE] 14:52" at bounding box center [54, 197] width 78 height 15
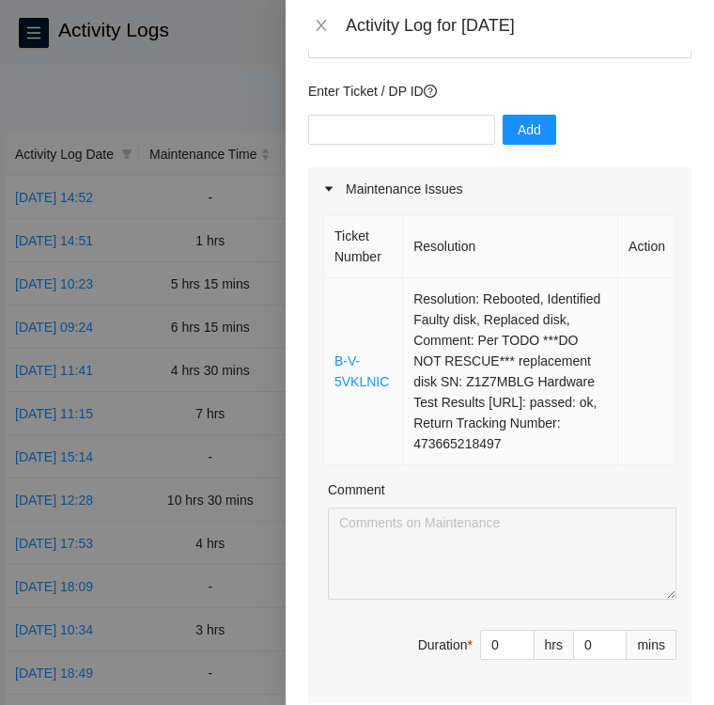
scroll to position [213, 0]
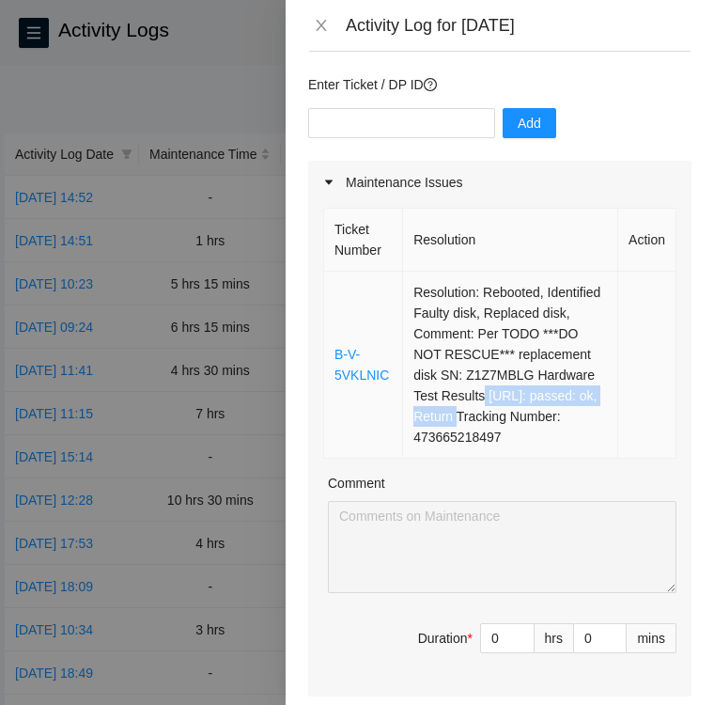
drag, startPoint x: 451, startPoint y: 392, endPoint x: 428, endPoint y: 408, distance: 28.4
click at [428, 408] on td "Resolution: Rebooted, Identified Faulty disk, Replaced disk, Comment: Per TODO …" at bounding box center [510, 365] width 215 height 187
copy td "23.38.164.152: passed: ok,"
click at [646, 437] on td at bounding box center [647, 365] width 58 height 187
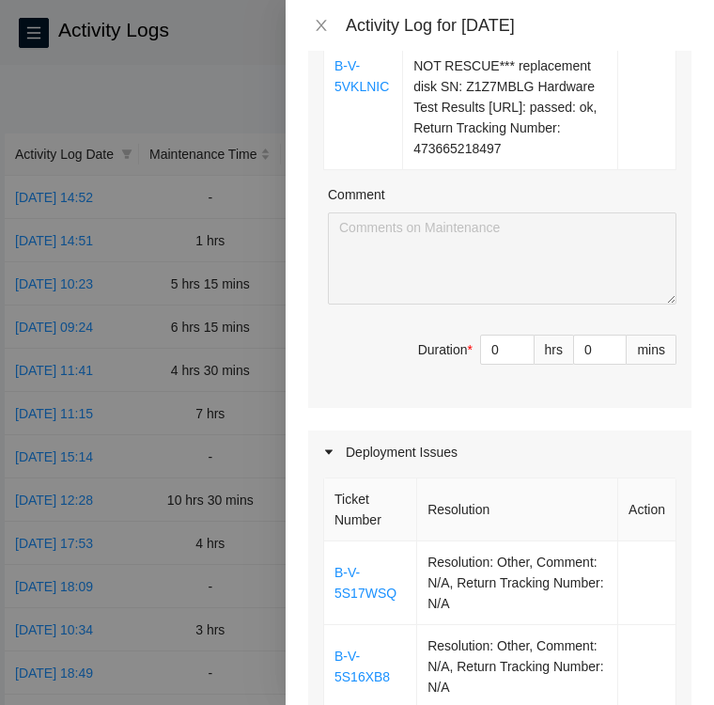
scroll to position [504, 0]
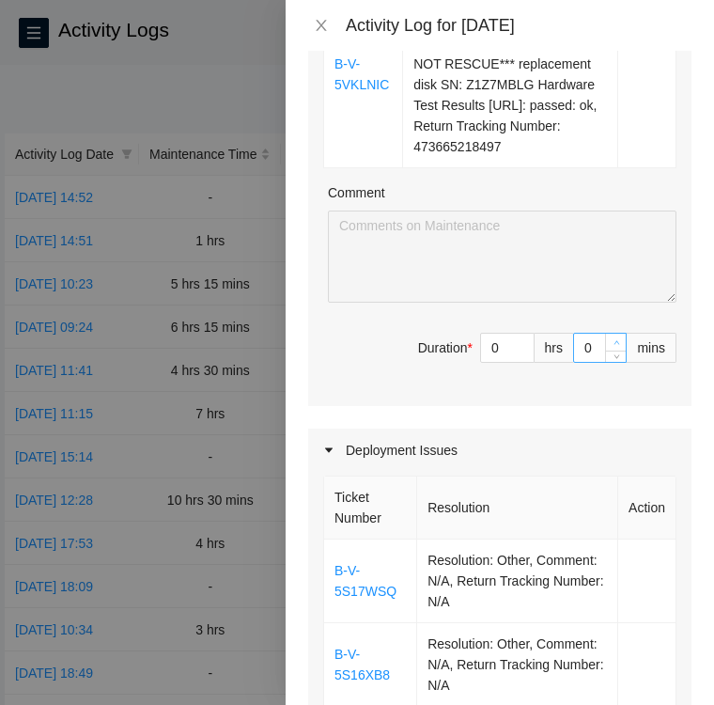
type input "1"
type input "5"
type input "1"
click at [614, 339] on icon "up" at bounding box center [617, 342] width 7 height 7
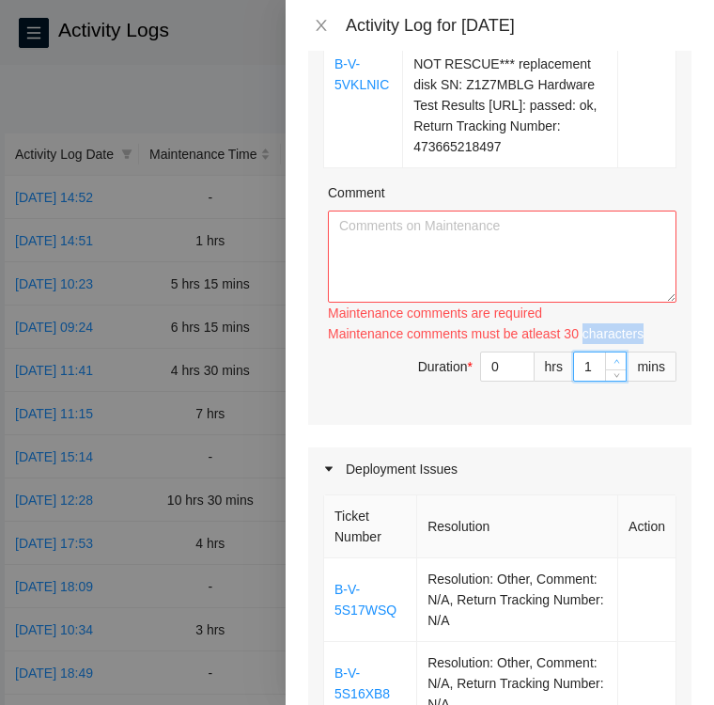
click at [601, 338] on div "Maintenance comments must be atleast 30 characters" at bounding box center [502, 333] width 349 height 21
drag, startPoint x: 601, startPoint y: 338, endPoint x: 590, endPoint y: 358, distance: 22.7
click at [590, 358] on input "1" at bounding box center [600, 366] width 52 height 28
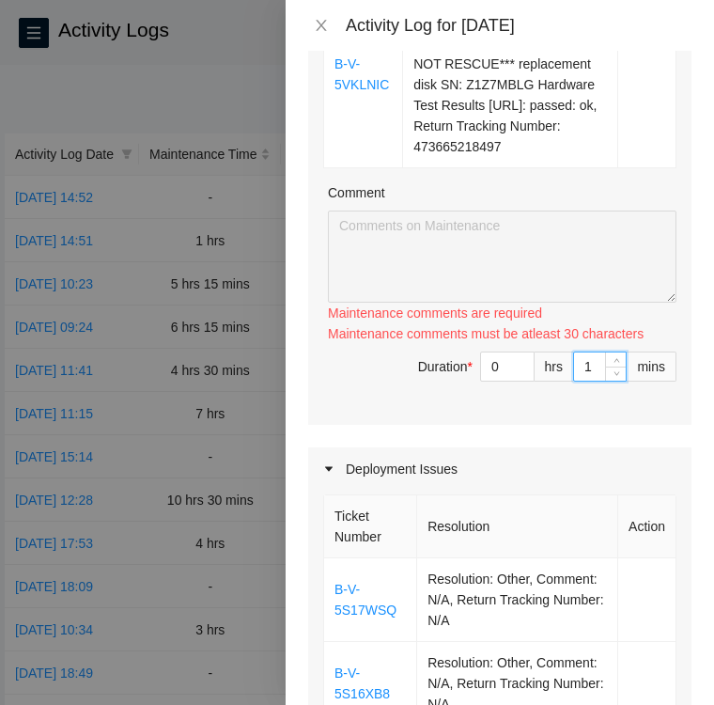
type input "0"
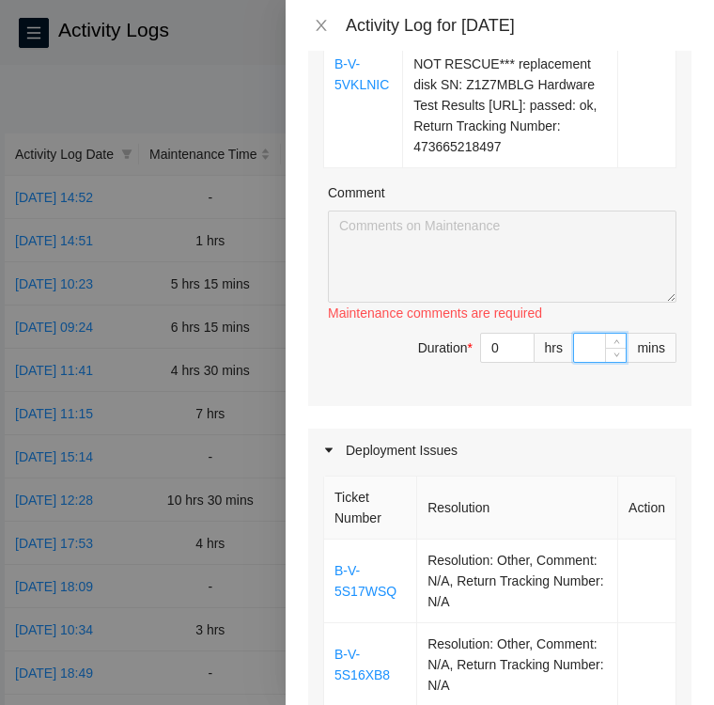
type input "3"
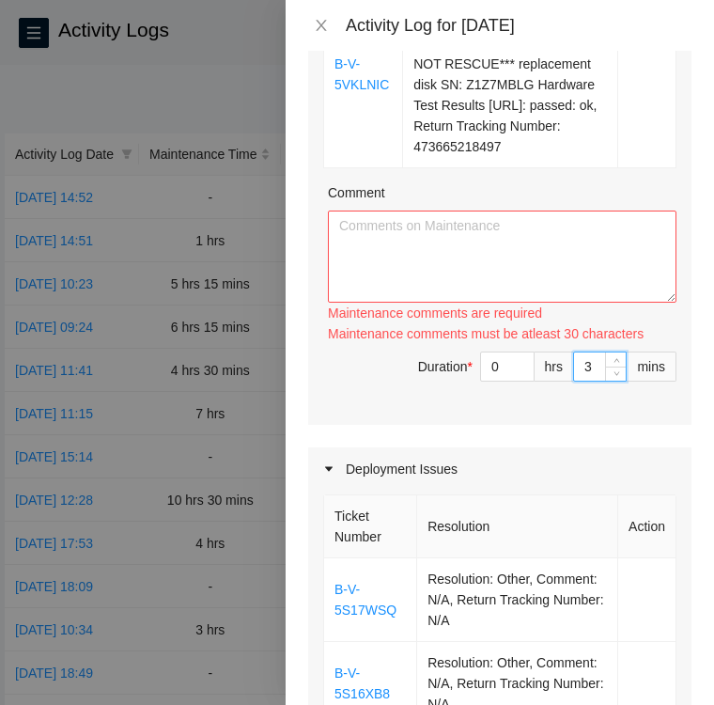
type input "30"
click at [541, 277] on textarea "Comment" at bounding box center [502, 256] width 349 height 92
paste textarea "• Located Rack KJ12 Machine 21 verified SN: CT-4200128-00101 • Shutdown server …"
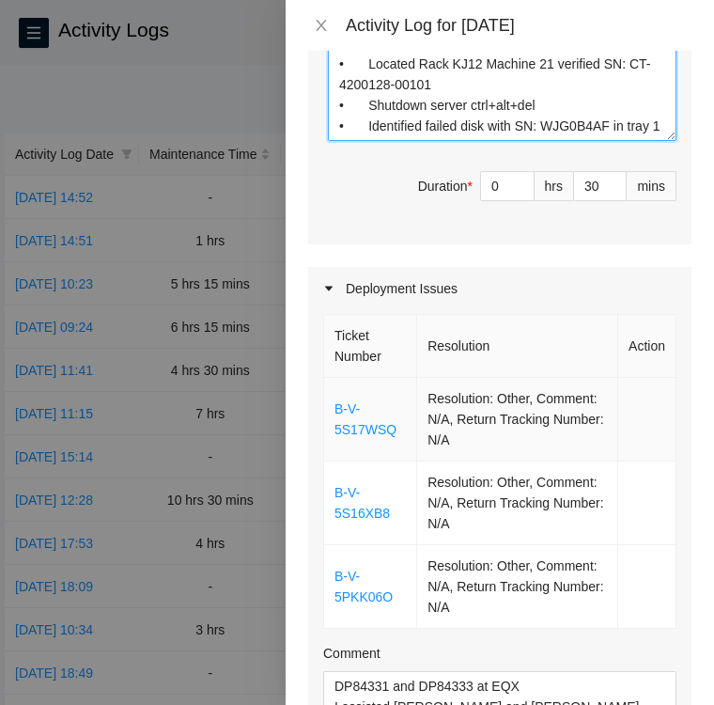
scroll to position [665, 0]
type textarea "• Located Rack KJ12 Machine 21 verified SN: CT-4200128-00101 • Shutdown server …"
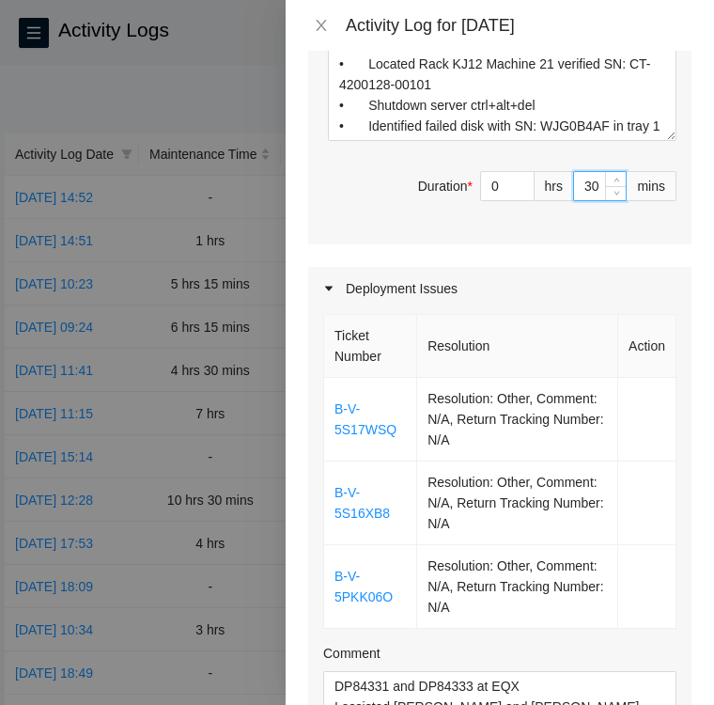
drag, startPoint x: 586, startPoint y: 182, endPoint x: 553, endPoint y: 185, distance: 33.0
click at [553, 185] on span "Duration * 0 hrs 30 mins" at bounding box center [499, 197] width 353 height 53
type input "4"
type input "45"
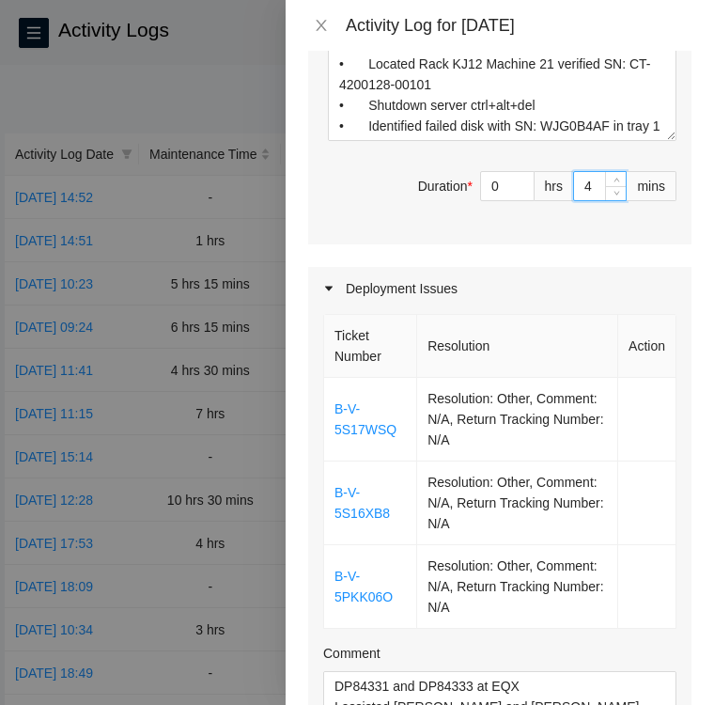
type input "45"
click at [565, 241] on div "Maintenance Issues Ticket Number Resolution Action B-V-5VKLNIC Resolution: Rebo…" at bounding box center [499, 430] width 383 height 1442
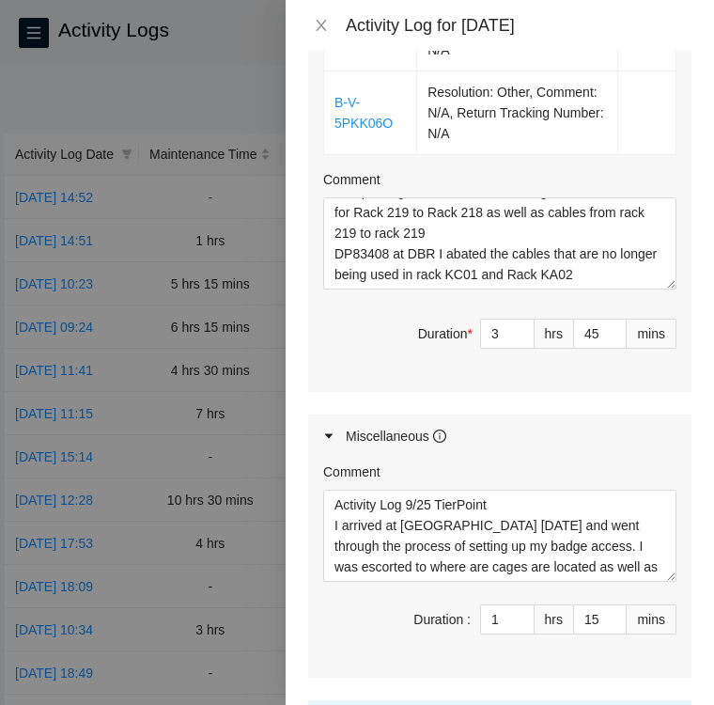
scroll to position [1309, 0]
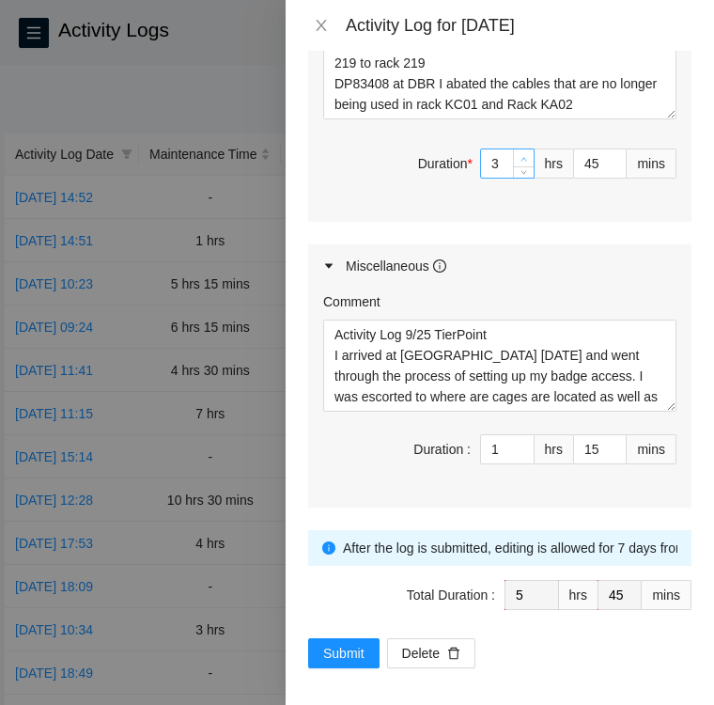
type input "4"
type input "6"
click at [521, 156] on icon "up" at bounding box center [524, 159] width 7 height 7
type input "5"
type input "7"
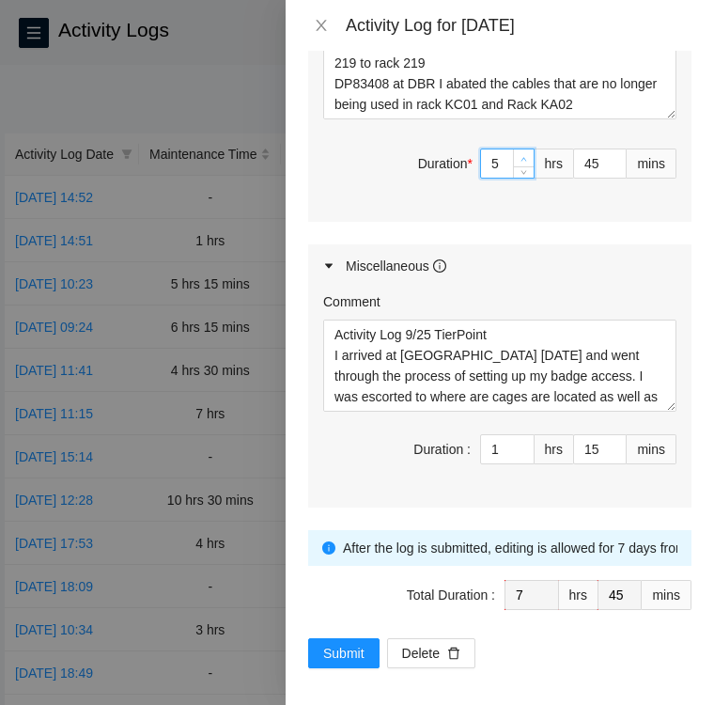
click at [521, 156] on icon "up" at bounding box center [524, 159] width 7 height 7
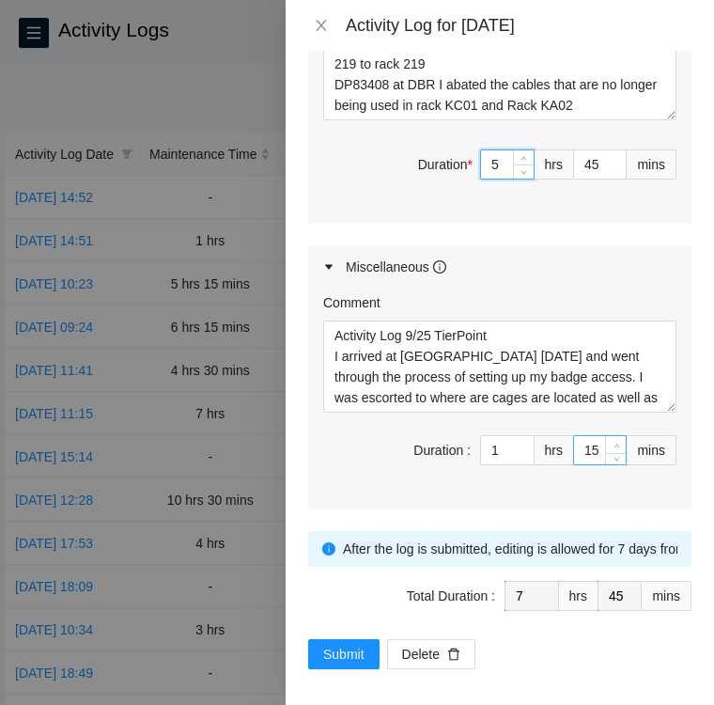
type input "16"
type input "46"
click at [614, 443] on icon "up" at bounding box center [617, 446] width 7 height 7
type input "17"
type input "47"
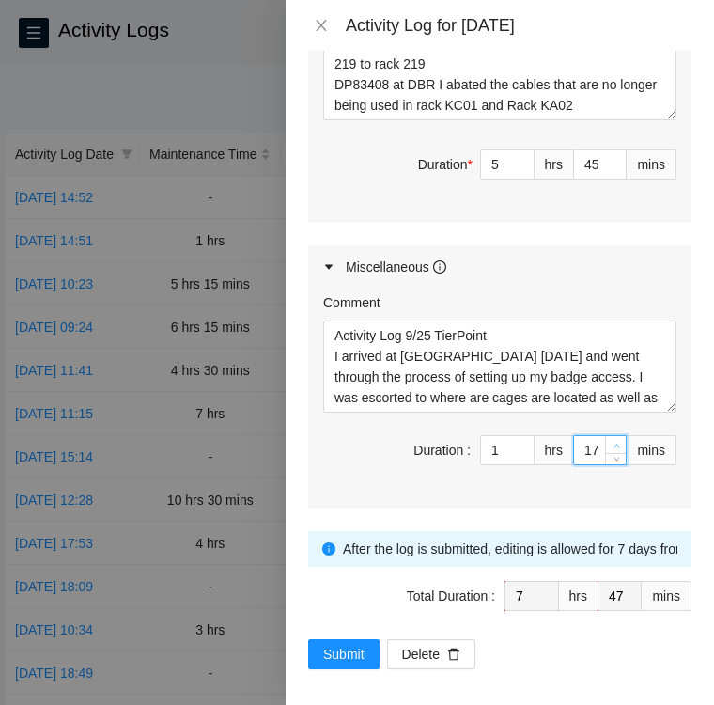
click at [614, 443] on icon "up" at bounding box center [617, 446] width 7 height 7
type input "18"
type input "48"
click at [614, 443] on icon "up" at bounding box center [617, 446] width 7 height 7
type input "19"
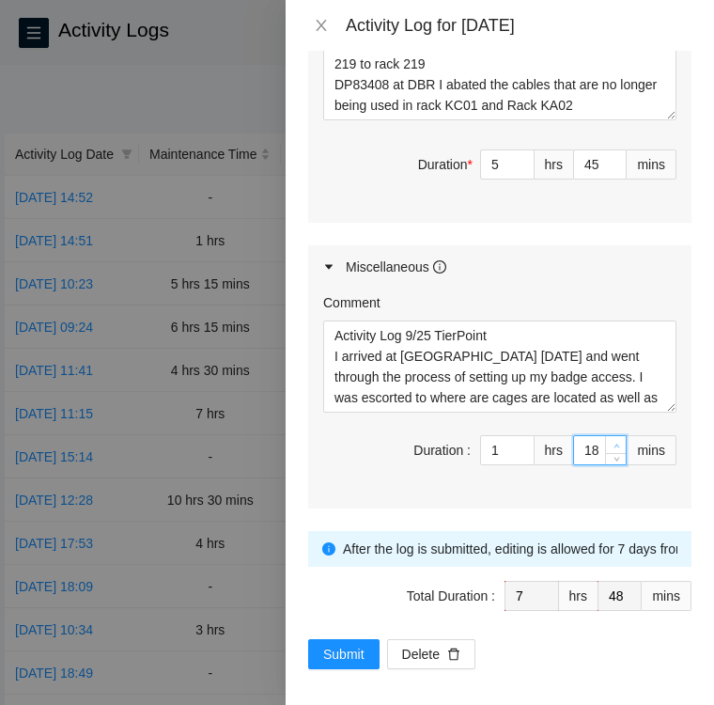
type input "49"
click at [614, 443] on icon "up" at bounding box center [617, 446] width 7 height 7
type input "20"
type input "50"
click at [614, 443] on icon "up" at bounding box center [617, 446] width 7 height 7
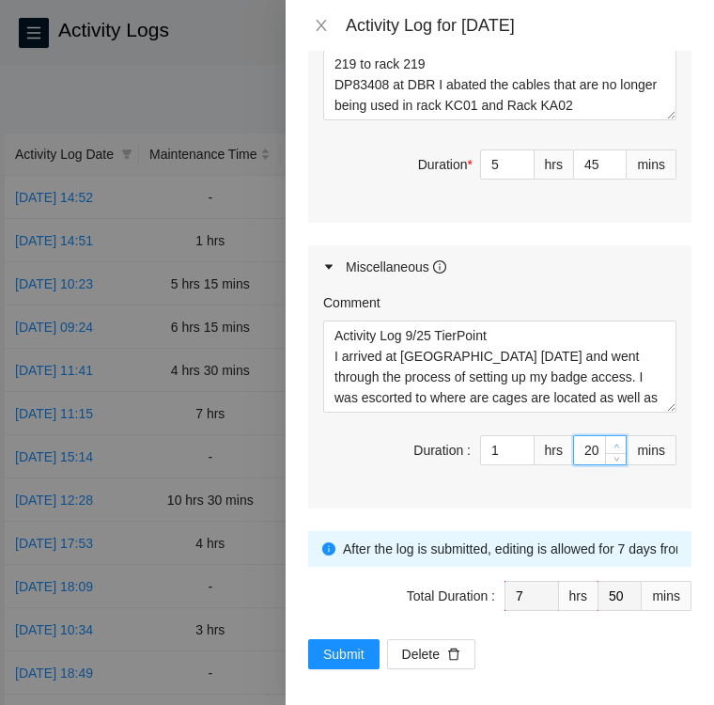
type input "21"
type input "51"
click at [614, 443] on icon "up" at bounding box center [617, 446] width 7 height 7
type input "22"
type input "52"
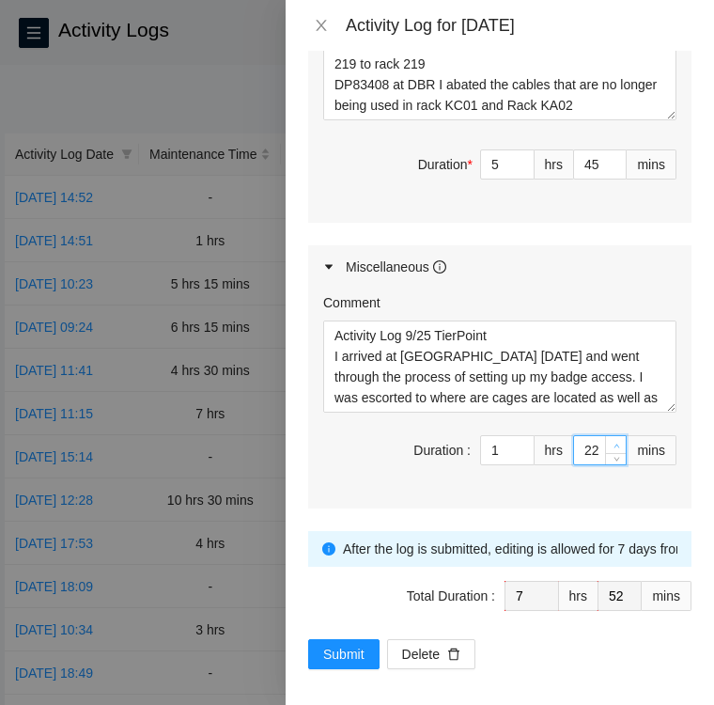
click at [614, 443] on icon "up" at bounding box center [617, 446] width 7 height 7
type input "23"
type input "53"
click at [614, 443] on icon "up" at bounding box center [617, 446] width 7 height 7
type input "24"
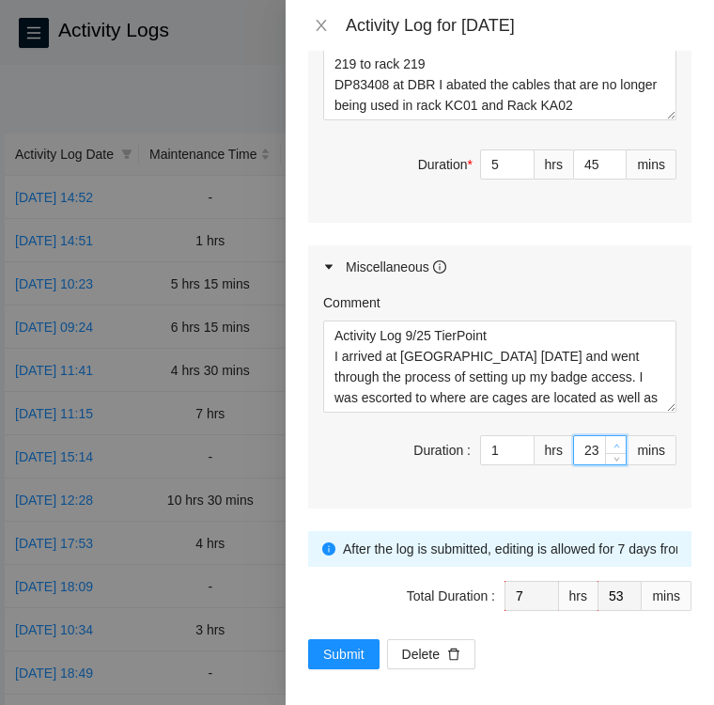
type input "54"
click at [614, 443] on icon "up" at bounding box center [617, 446] width 7 height 7
type input "25"
type input "55"
click at [614, 443] on icon "up" at bounding box center [617, 446] width 7 height 7
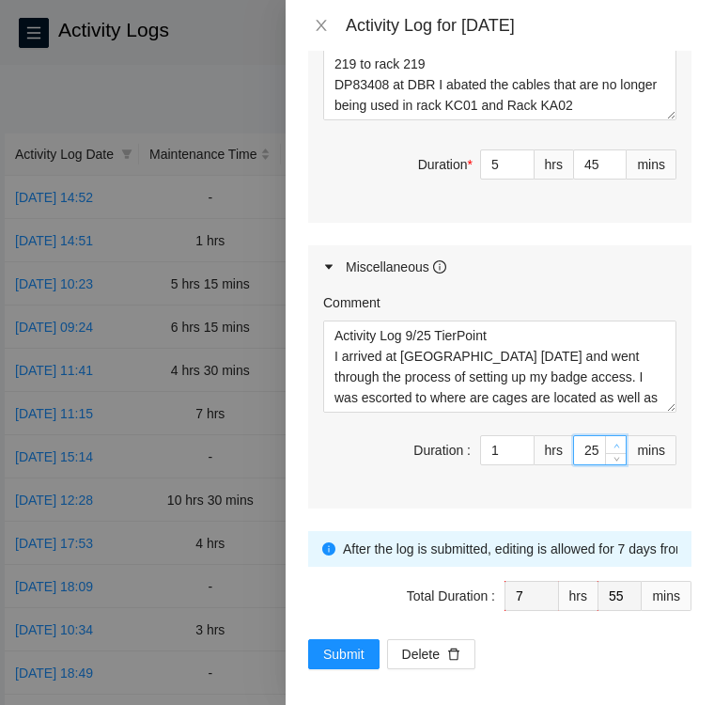
type input "26"
type input "56"
click at [614, 443] on icon "up" at bounding box center [617, 446] width 7 height 7
type input "27"
type input "57"
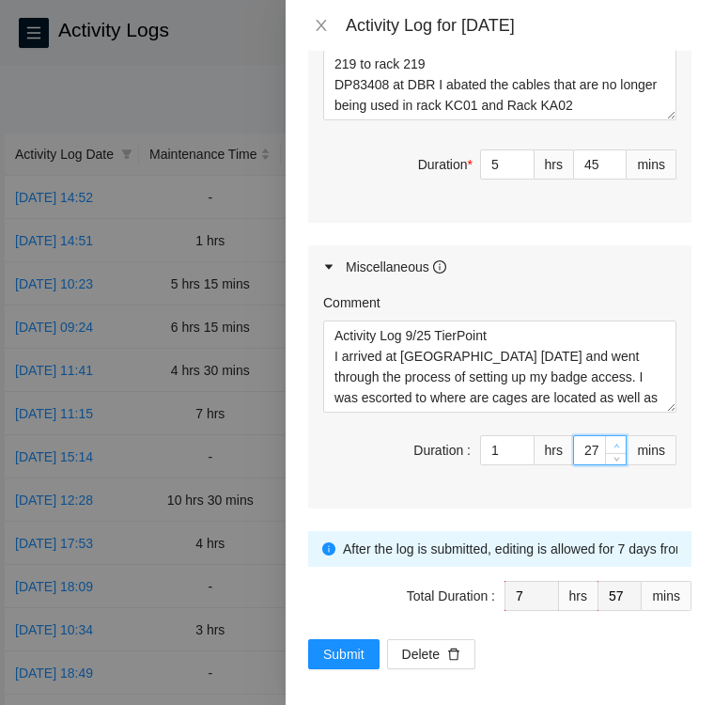
click at [614, 443] on icon "up" at bounding box center [617, 446] width 7 height 7
type input "28"
type input "58"
click at [614, 443] on icon "up" at bounding box center [617, 446] width 7 height 7
type input "29"
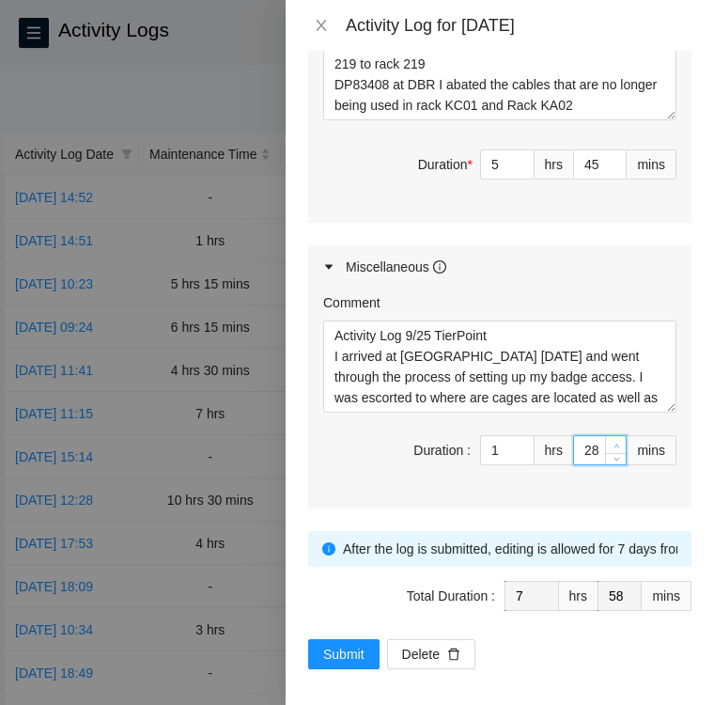
type input "59"
click at [614, 443] on icon "up" at bounding box center [617, 446] width 7 height 7
type input "30"
type input "8"
type input "0"
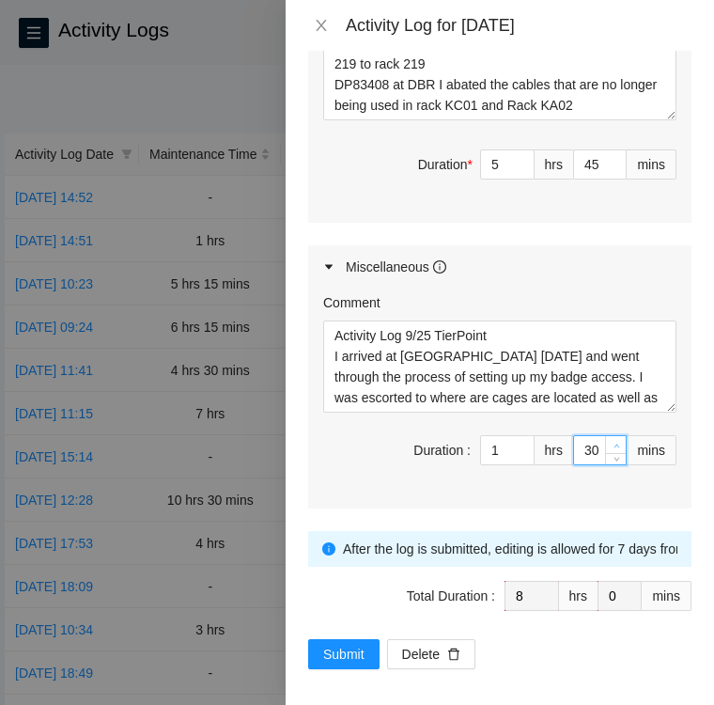
click at [614, 443] on icon "up" at bounding box center [617, 446] width 7 height 7
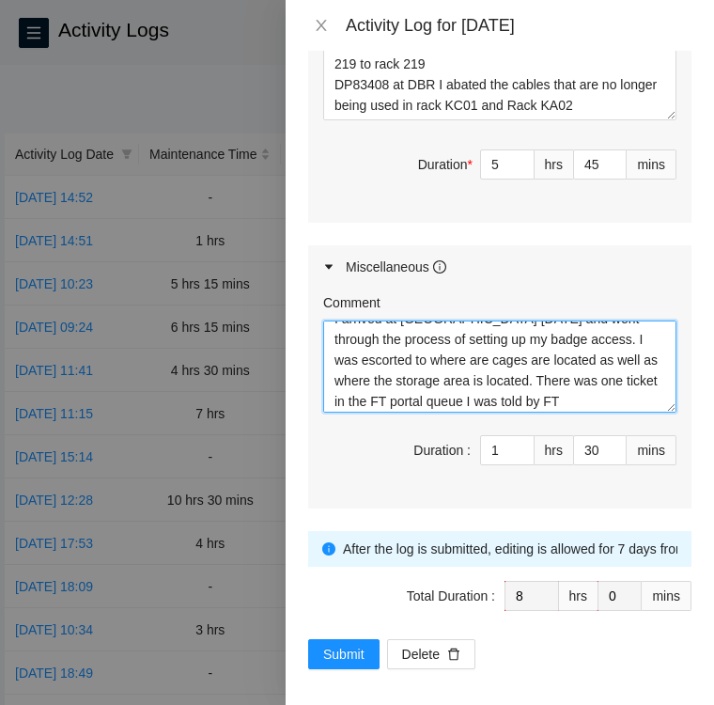
scroll to position [103, 0]
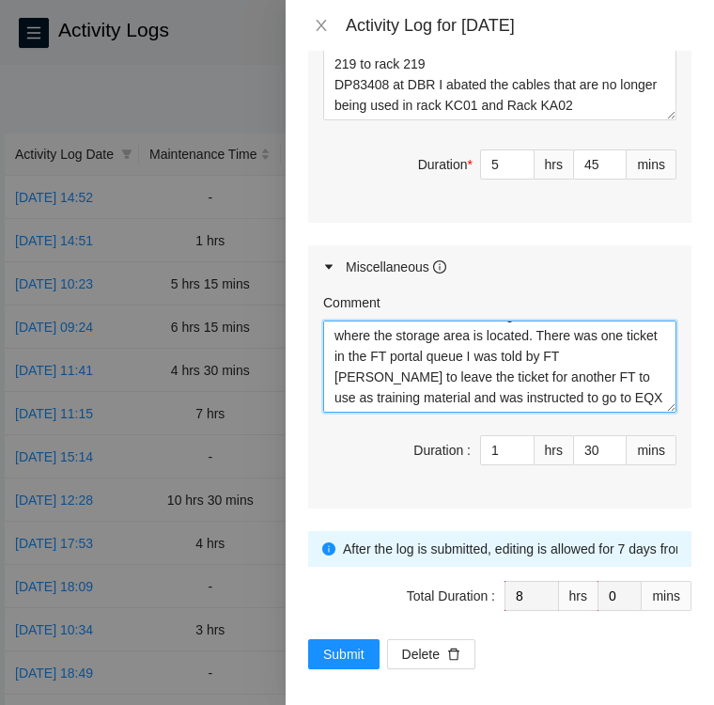
click at [623, 370] on textarea "Activity Log 9/25 TierPoint I arrived at Tier Point today and went through the …" at bounding box center [499, 366] width 353 height 92
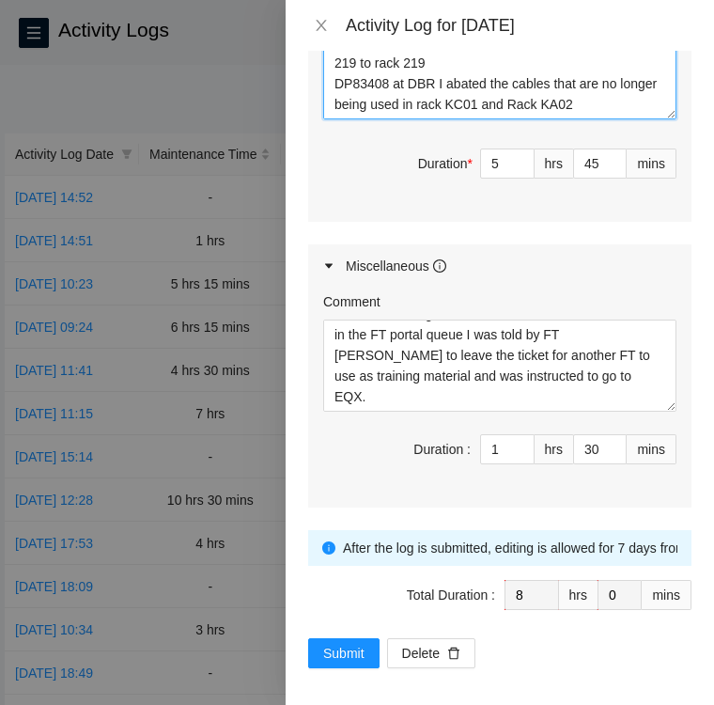
scroll to position [1309, 0]
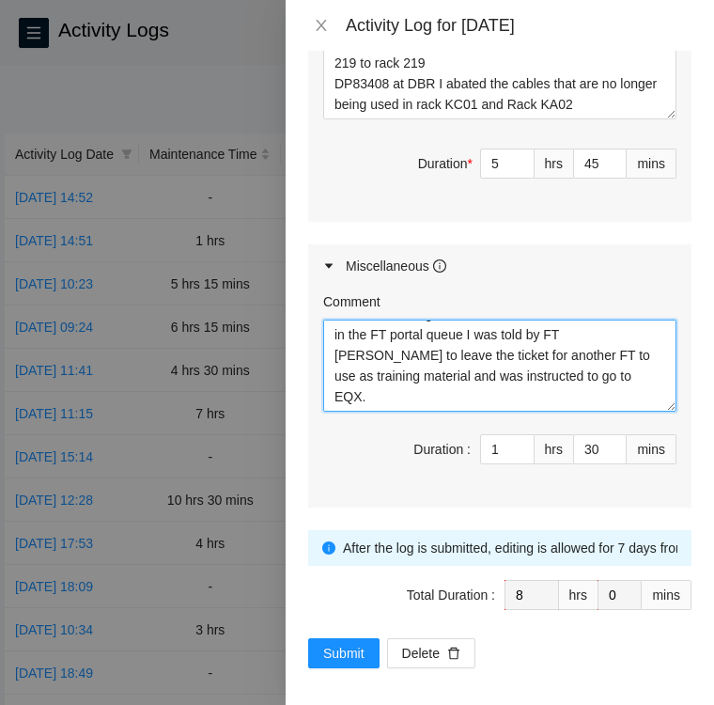
click at [384, 388] on textarea "Activity Log 9/25 TierPoint I arrived at Tier Point today and went through the …" at bounding box center [499, 365] width 353 height 92
paste textarea "Checked tracking numbers of shipments that have been received and wrote on the …"
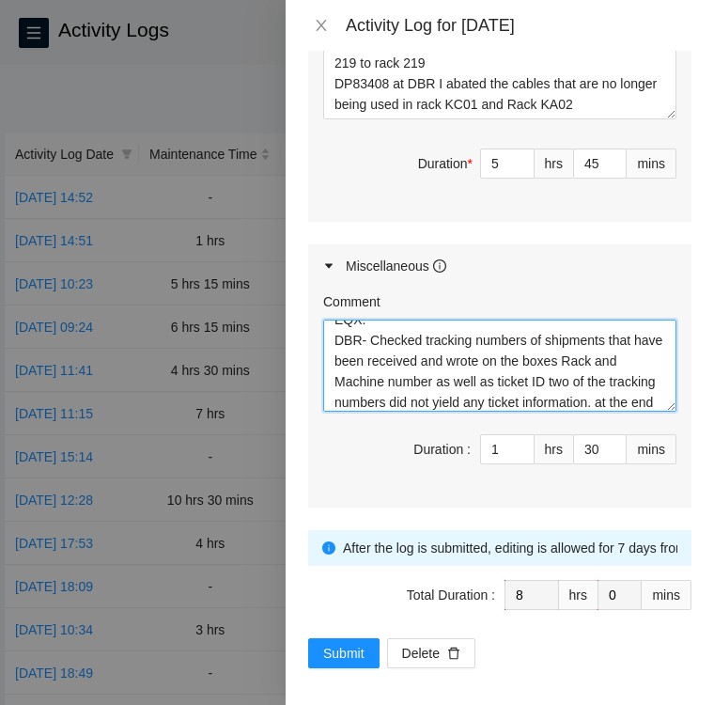
scroll to position [201, 0]
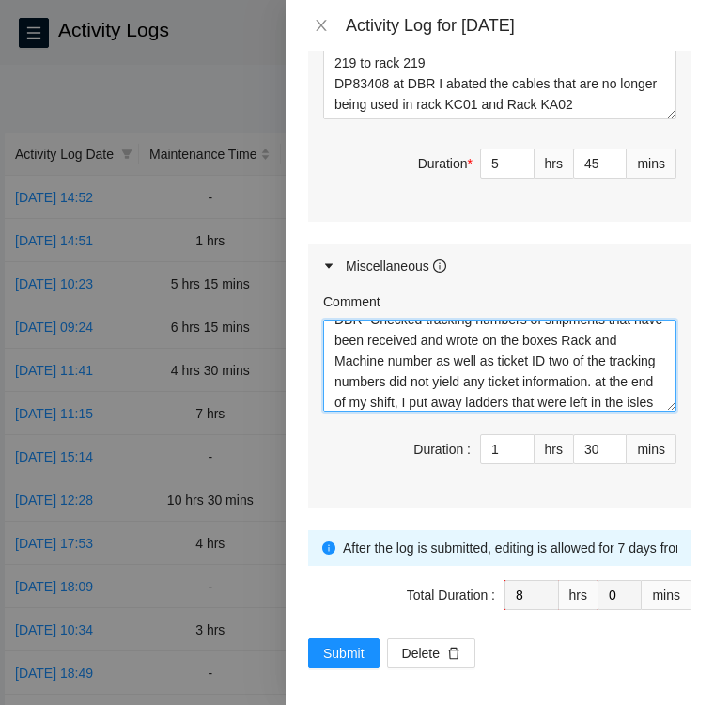
click at [583, 399] on textarea "Activity Log 9/25 TierPoint I arrived at Tier Point today and went through the …" at bounding box center [499, 365] width 353 height 92
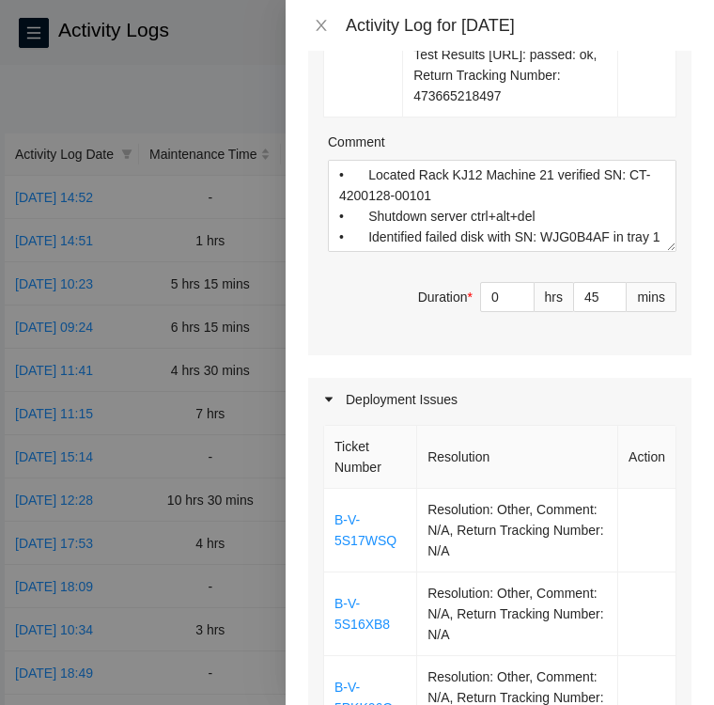
scroll to position [1309, 0]
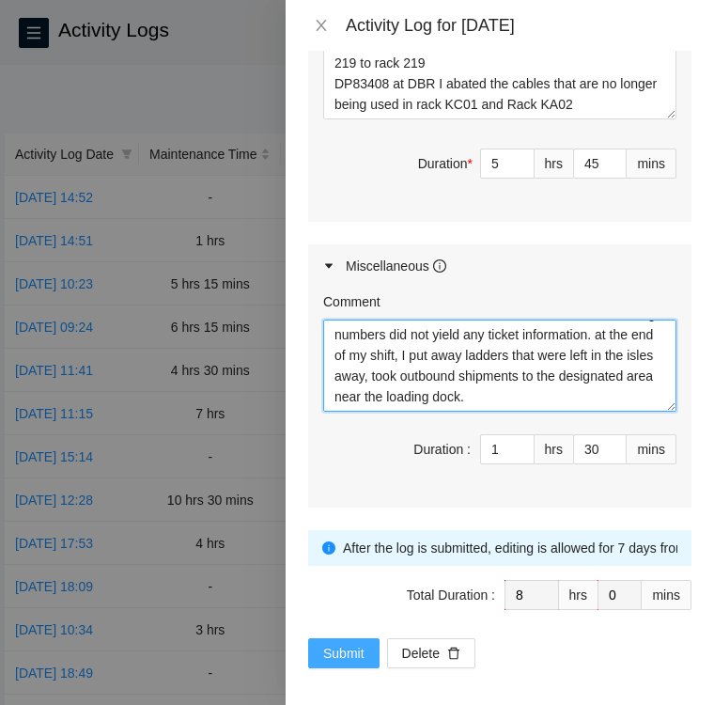
type textarea "Activity Log 9/25 TierPoint I arrived at [GEOGRAPHIC_DATA] [DATE] and went thro…"
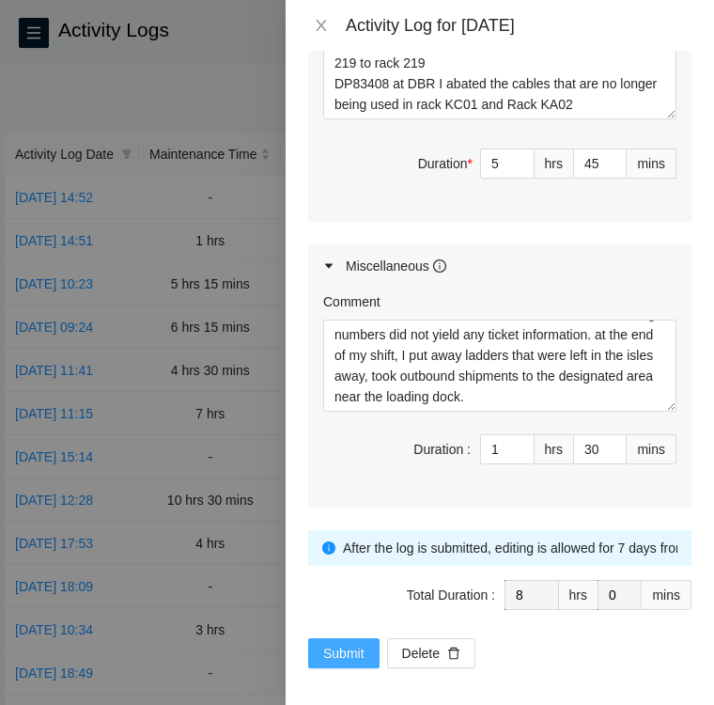
click at [334, 643] on span "Submit" at bounding box center [343, 653] width 41 height 21
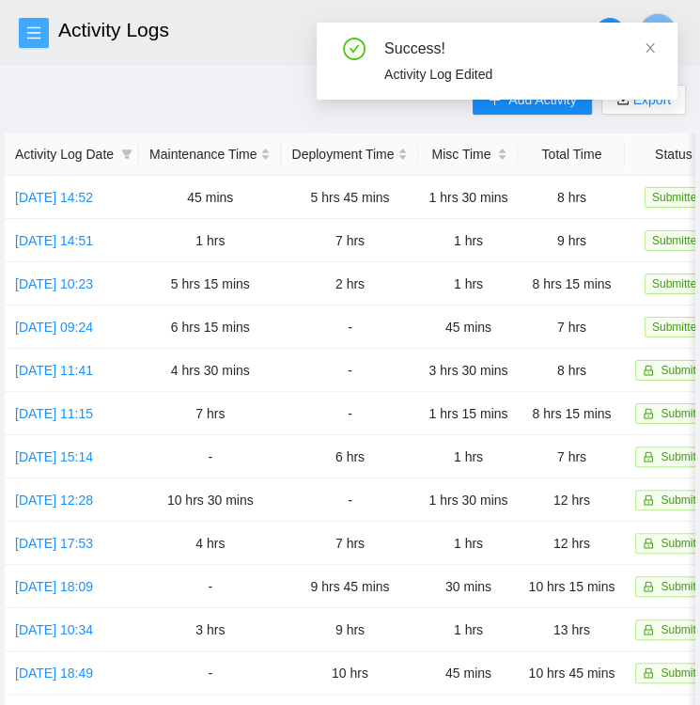
click at [28, 27] on icon "menu" at bounding box center [33, 32] width 13 height 12
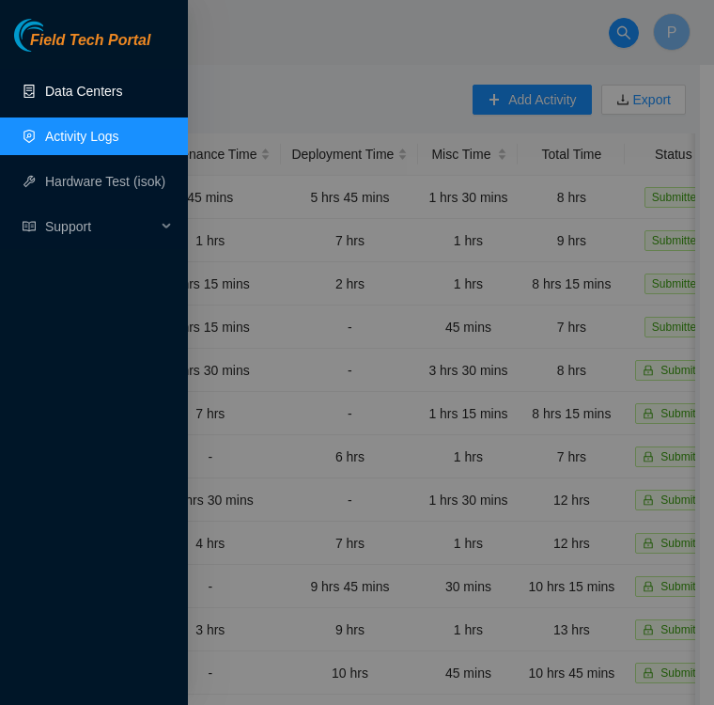
click at [75, 93] on link "Data Centers" at bounding box center [83, 91] width 77 height 15
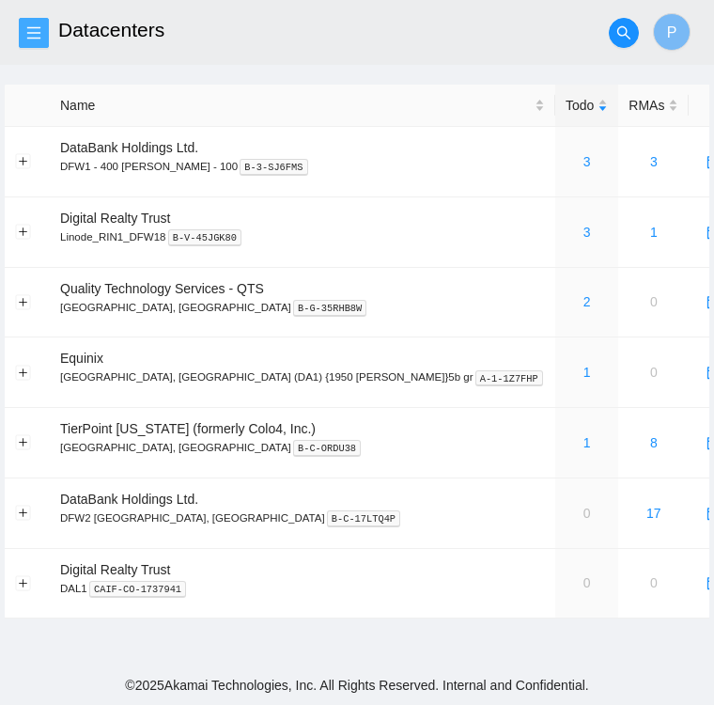
click at [25, 30] on span "menu" at bounding box center [34, 32] width 28 height 15
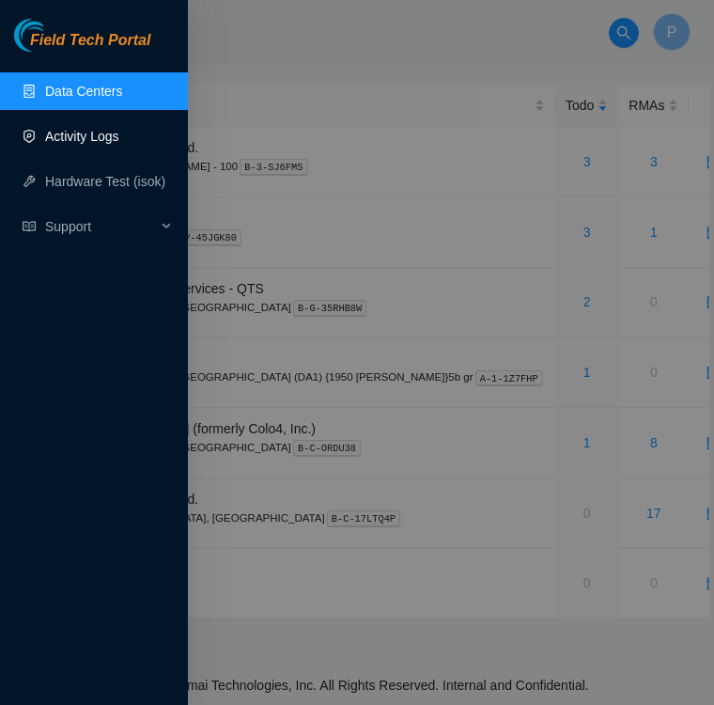
click at [75, 134] on link "Activity Logs" at bounding box center [82, 136] width 74 height 15
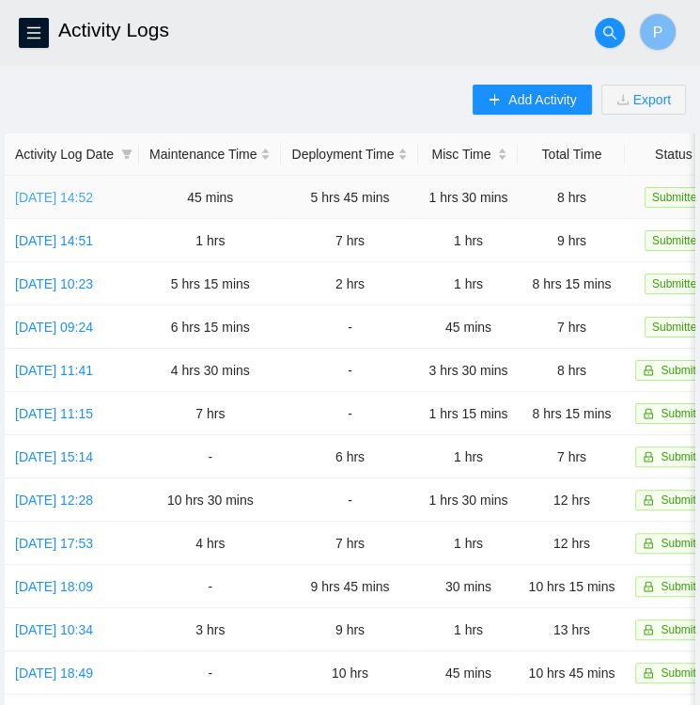
click at [62, 196] on link "[DATE] 14:52" at bounding box center [54, 197] width 78 height 15
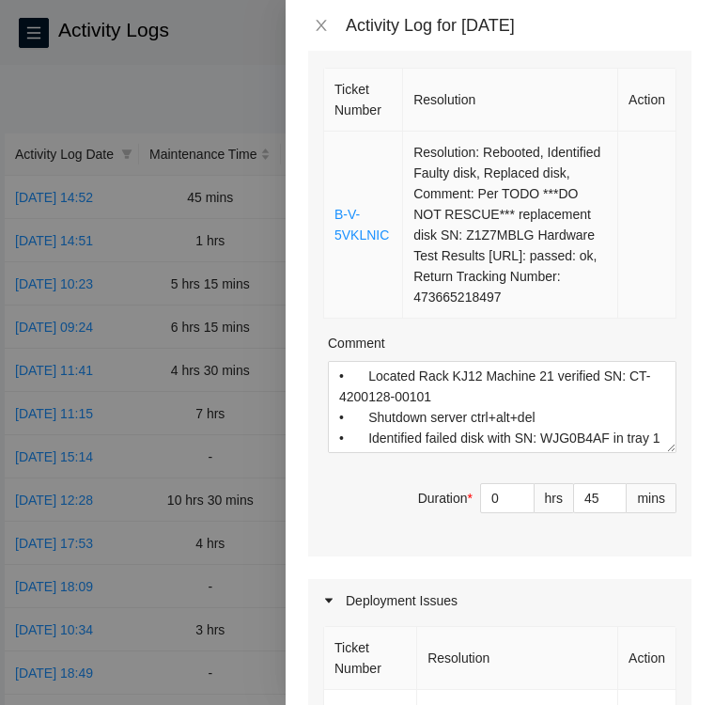
scroll to position [357, 0]
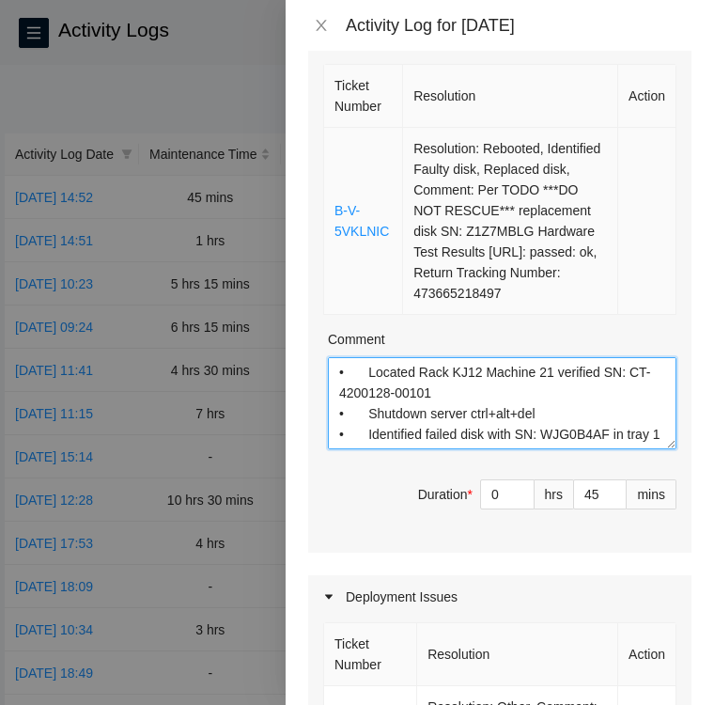
click at [598, 411] on textarea "• Located Rack KJ12 Machine 21 verified SN: CT-4200128-00101 • Shutdown server …" at bounding box center [502, 403] width 349 height 92
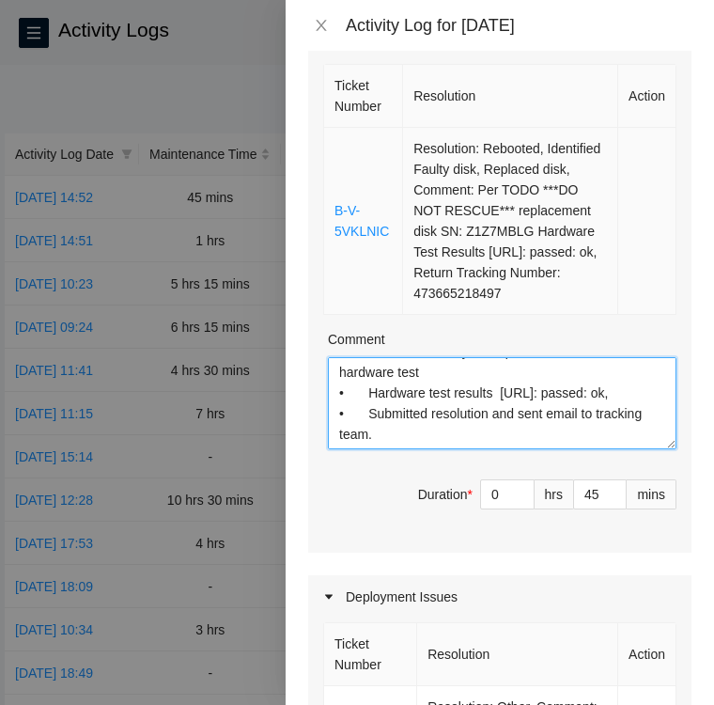
scroll to position [147, 0]
type textarea "• Located Rack KJ12 Machine 21 verified SN: CT-4200128-00101 • Shutdown server …"
type input "8"
type input "0"
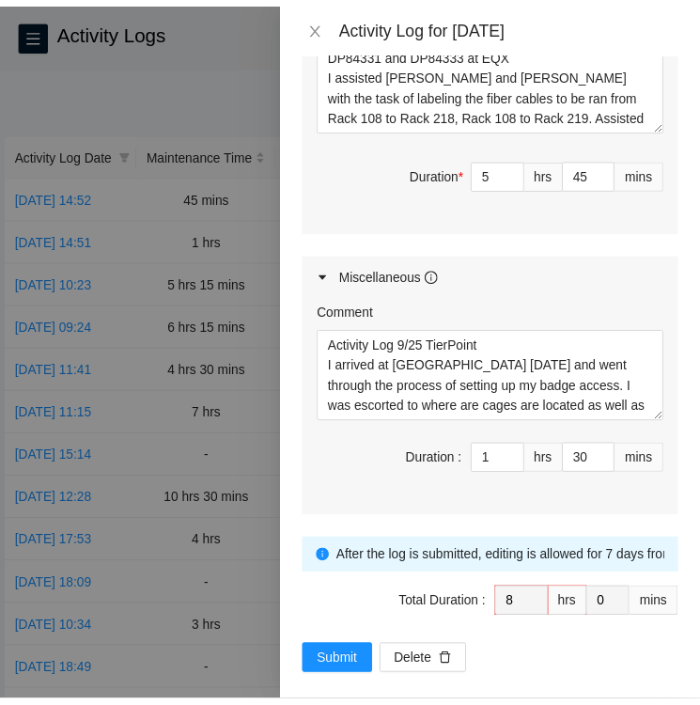
scroll to position [1309, 0]
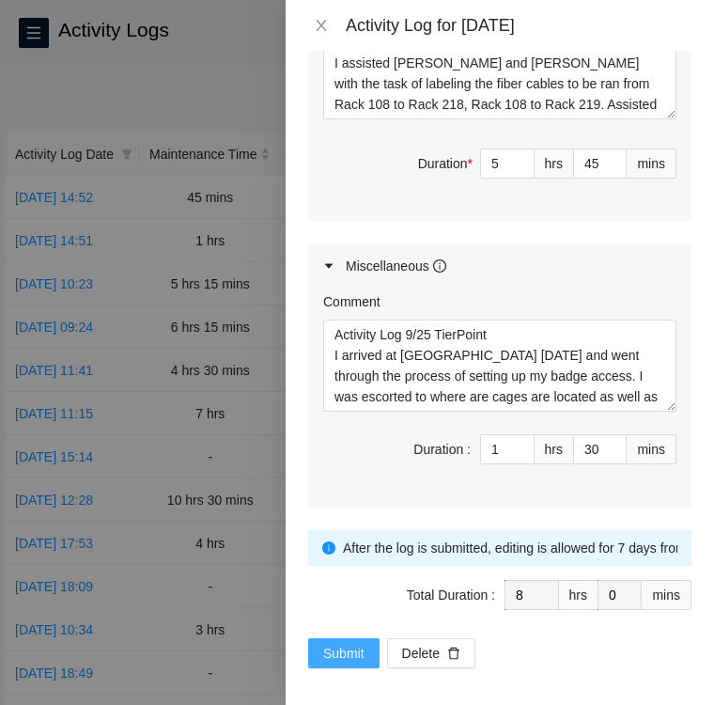
type textarea "• Located Rack KJ12 Machine 21 verified SN: CT-4200128-00101 • Shutdown server …"
click at [342, 643] on span "Submit" at bounding box center [343, 653] width 41 height 21
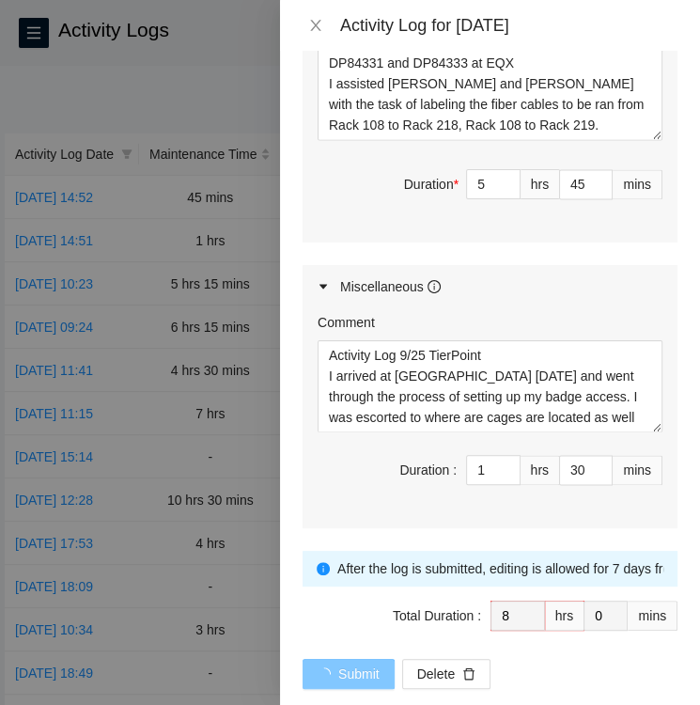
scroll to position [0, 0]
